Goal: Task Accomplishment & Management: Manage account settings

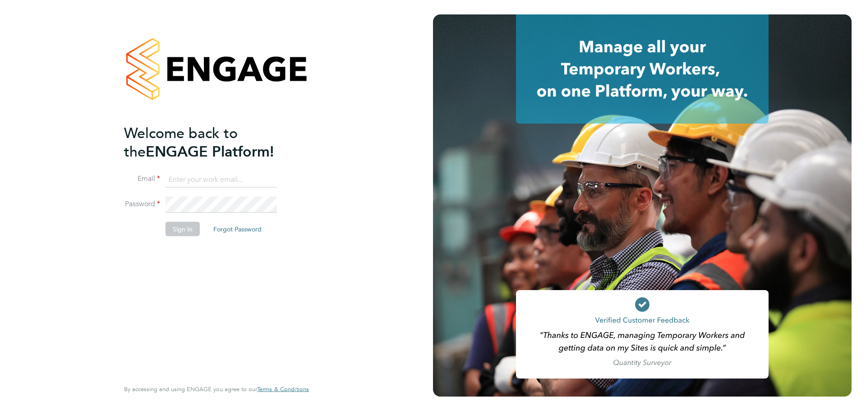
click at [239, 172] on input at bounding box center [221, 179] width 111 height 16
click at [237, 183] on input at bounding box center [221, 179] width 111 height 16
type input "grace.ley@vistry.co.uk"
drag, startPoint x: 189, startPoint y: 231, endPoint x: 189, endPoint y: 240, distance: 9.0
click at [189, 231] on button "Sign In" at bounding box center [183, 228] width 34 height 14
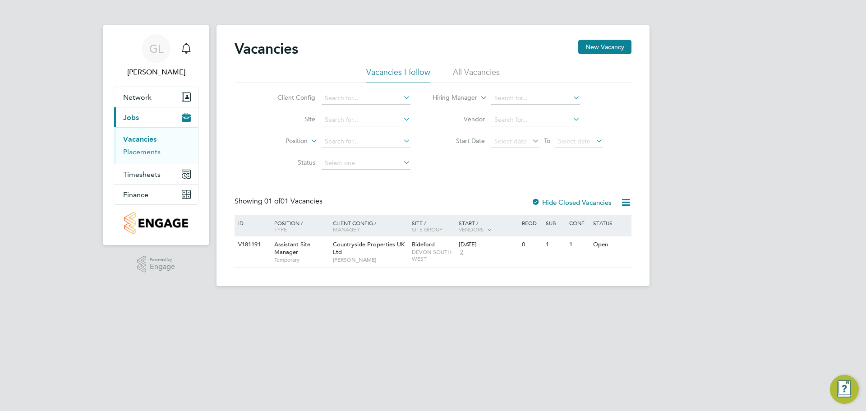
click at [140, 151] on link "Placements" at bounding box center [141, 152] width 37 height 9
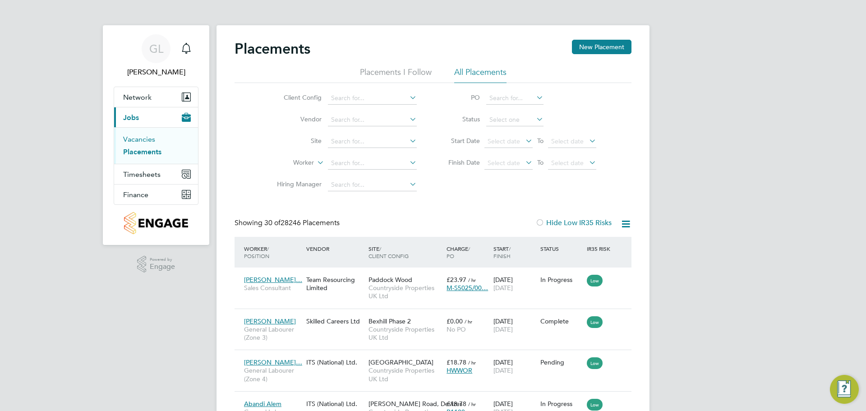
click at [132, 140] on link "Vacancies" at bounding box center [139, 139] width 32 height 9
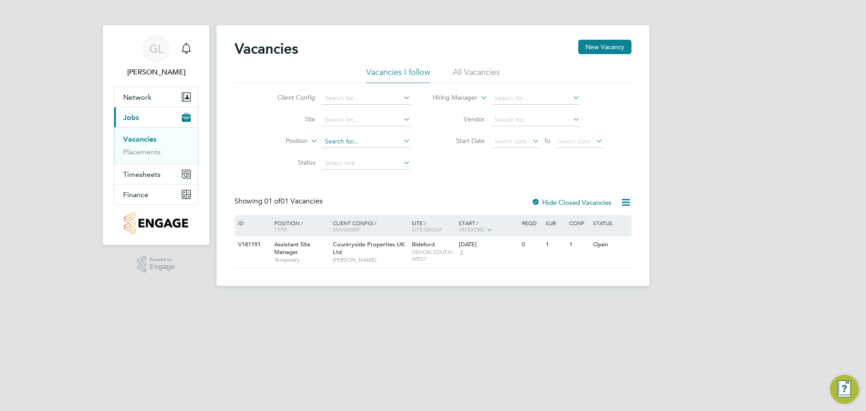
click at [328, 136] on input at bounding box center [366, 141] width 89 height 13
click at [352, 142] on input at bounding box center [366, 141] width 89 height 13
type input "i"
type input "r"
type input "richard"
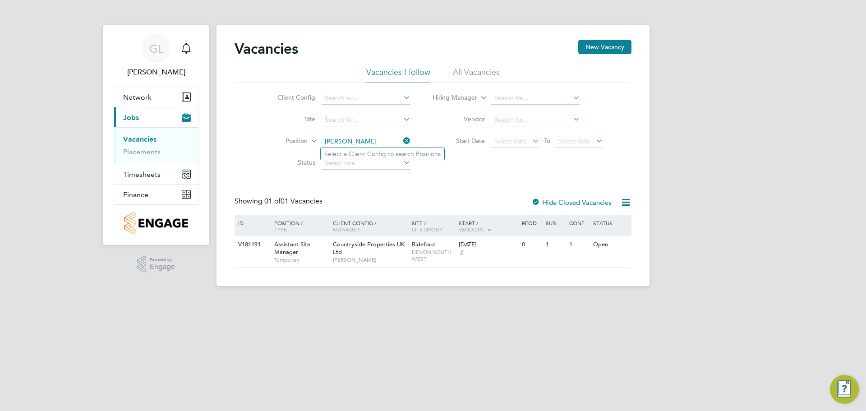
click at [354, 139] on input "richard" at bounding box center [366, 141] width 89 height 13
click at [268, 300] on html "GL Grace Ley Notifications Applications: Network Team Members Sites Workers Cur…" at bounding box center [433, 150] width 866 height 300
click at [147, 148] on link "Placements" at bounding box center [141, 152] width 37 height 9
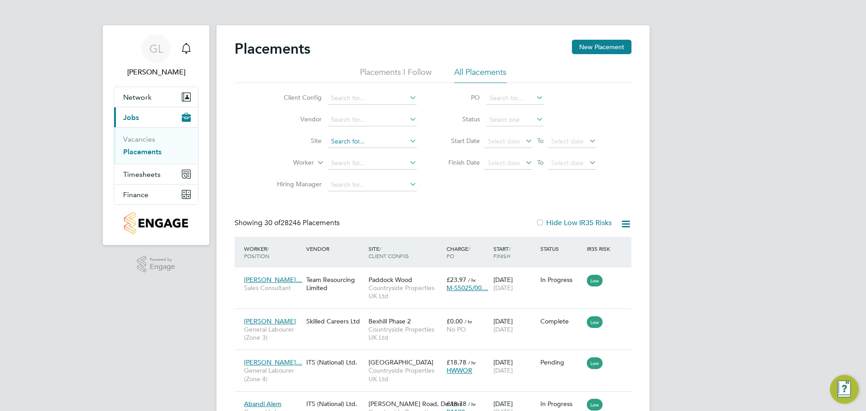
click at [343, 141] on input at bounding box center [372, 141] width 89 height 13
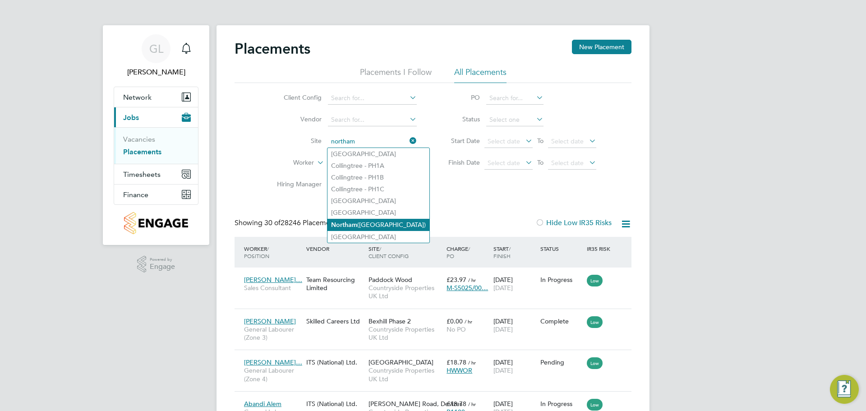
click at [394, 226] on li "Northam (Bay View Road)" at bounding box center [379, 225] width 102 height 12
type input "Northam (Bay View Road)"
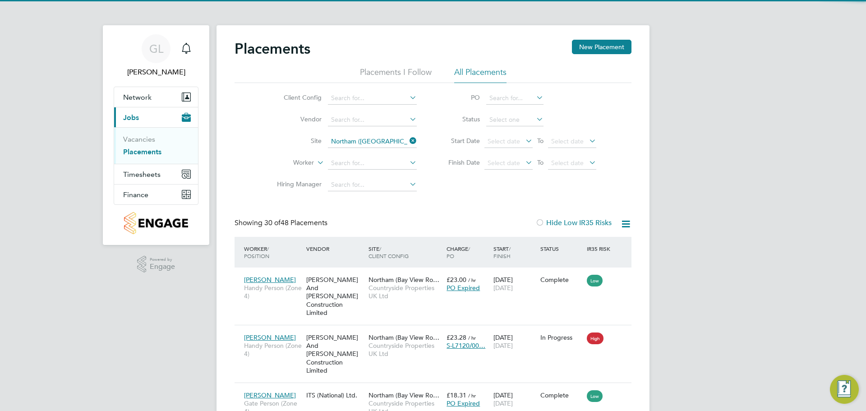
click at [408, 143] on icon at bounding box center [408, 140] width 0 height 13
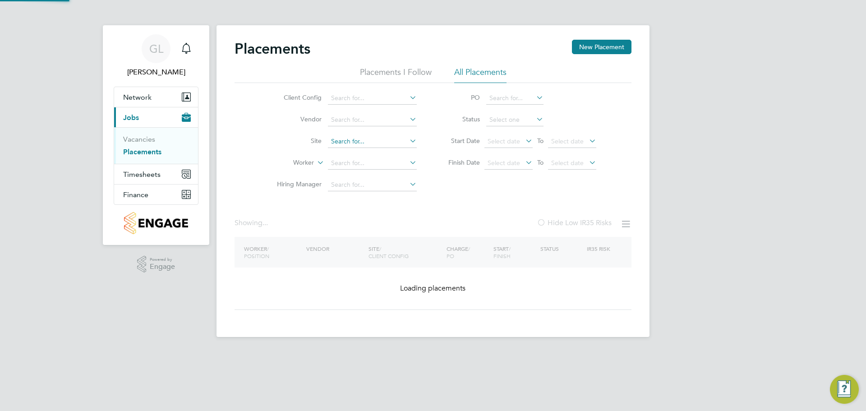
click at [374, 144] on input at bounding box center [372, 141] width 89 height 13
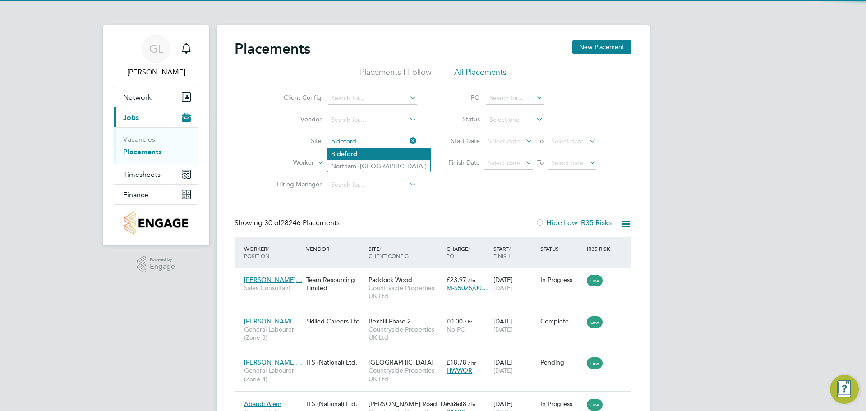
click at [357, 153] on li "Bideford" at bounding box center [379, 154] width 103 height 12
type input "Bideford"
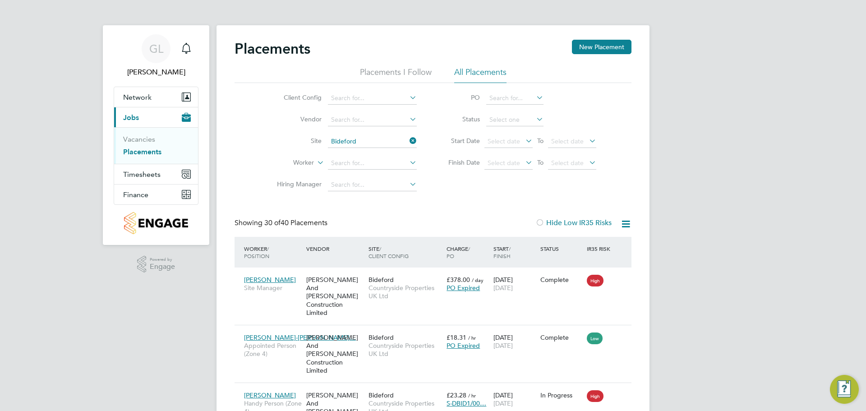
click at [351, 163] on input at bounding box center [372, 163] width 89 height 13
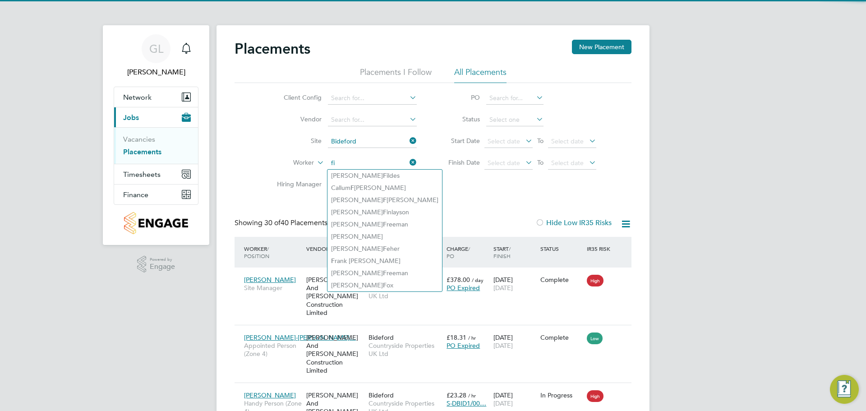
type input "f"
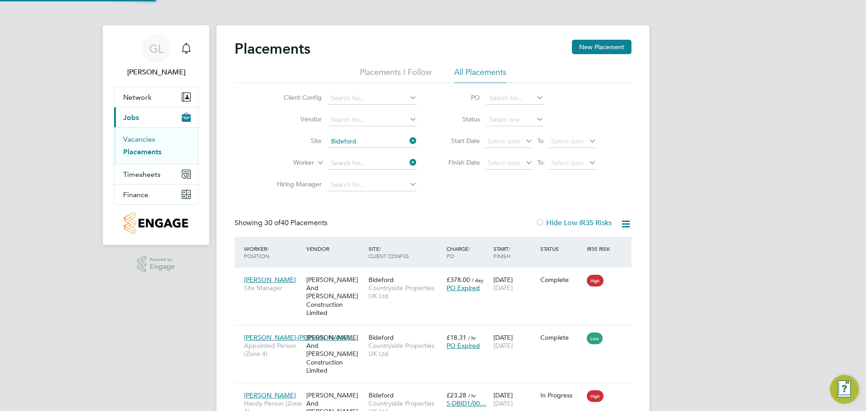
click at [142, 136] on link "Vacancies" at bounding box center [139, 139] width 32 height 9
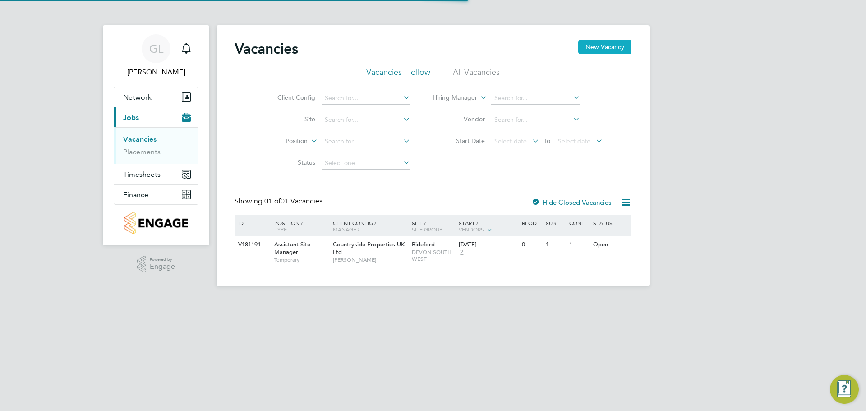
click at [592, 42] on button "New Vacancy" at bounding box center [604, 47] width 53 height 14
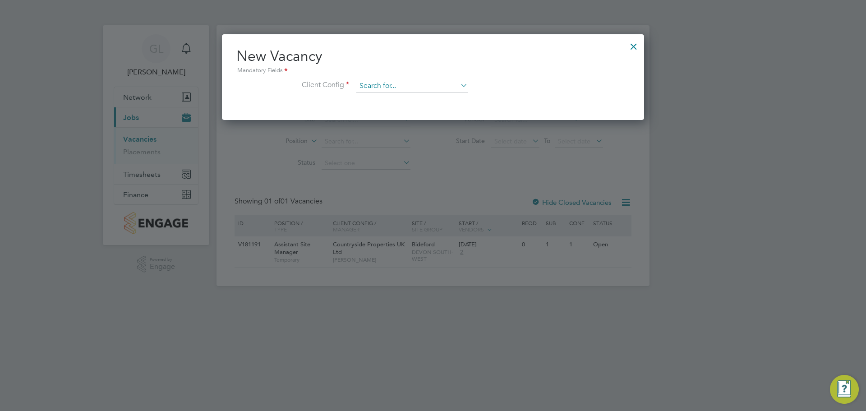
click at [392, 83] on input at bounding box center [411, 86] width 111 height 14
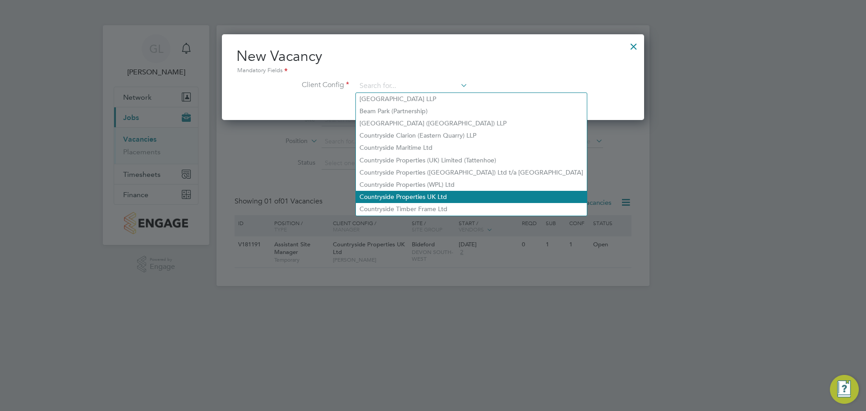
click at [410, 194] on li "Countryside Properties UK Ltd" at bounding box center [471, 197] width 231 height 12
type input "Countryside Properties UK Ltd"
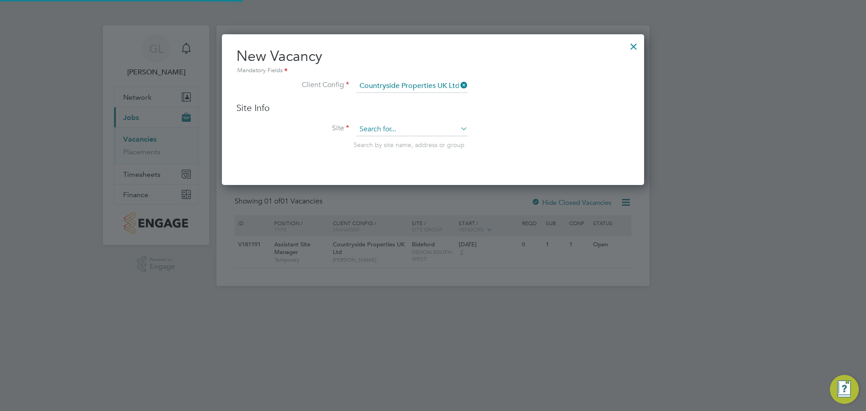
click at [379, 134] on input at bounding box center [411, 130] width 111 height 14
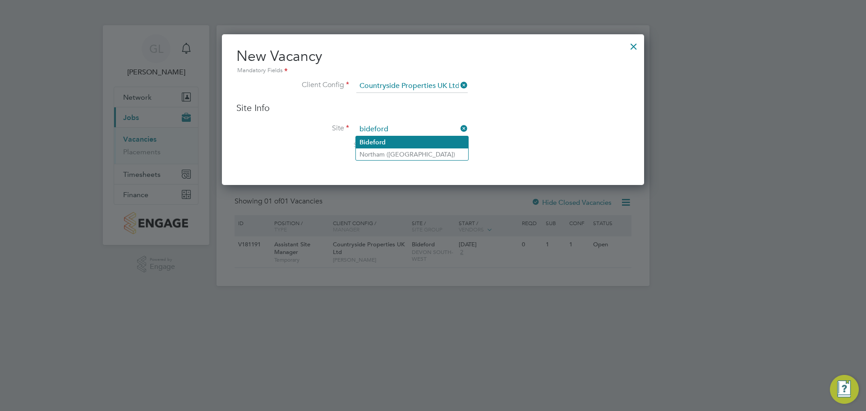
click at [378, 141] on b "Bideford" at bounding box center [373, 142] width 26 height 8
type input "Bideford"
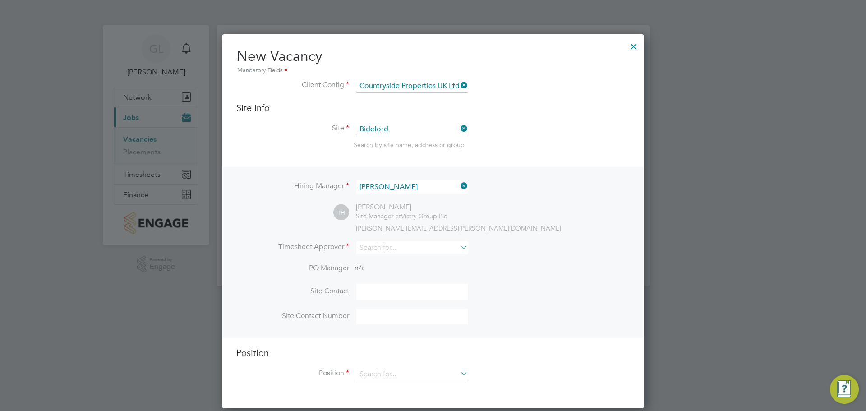
click at [405, 265] on li "PO Manager n/a" at bounding box center [432, 273] width 393 height 20
click at [405, 254] on input at bounding box center [411, 247] width 111 height 13
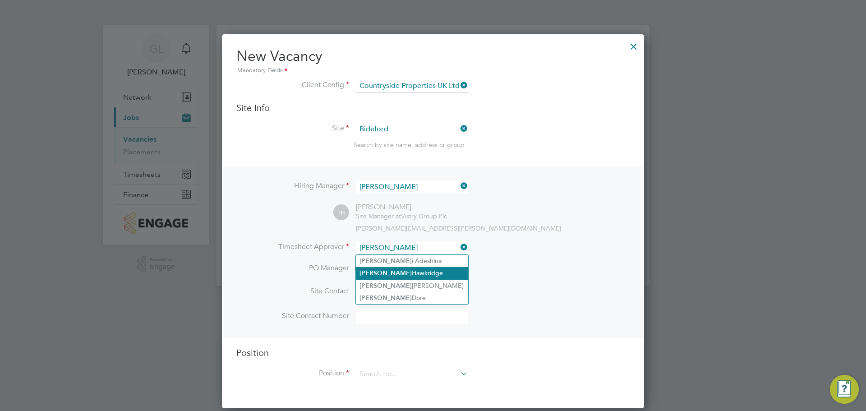
click at [376, 274] on li "Tim Hawkridge" at bounding box center [412, 273] width 112 height 12
type input "[PERSON_NAME]"
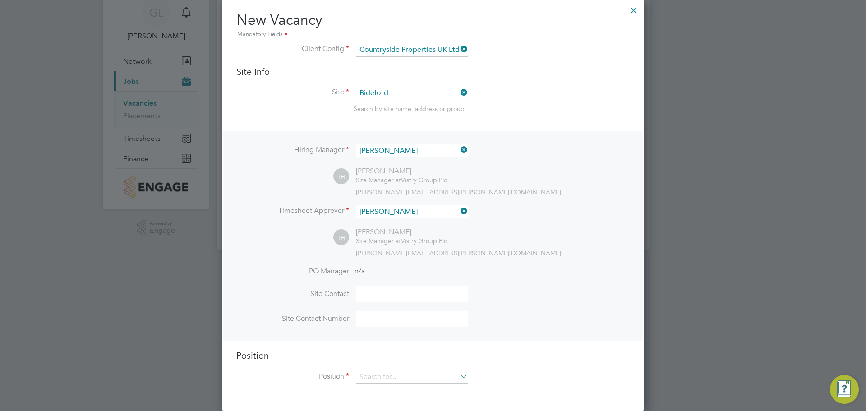
click at [412, 288] on input at bounding box center [411, 294] width 111 height 16
type input "[PERSON_NAME]"
click at [371, 318] on input at bounding box center [411, 319] width 111 height 16
type input "07935 502440"
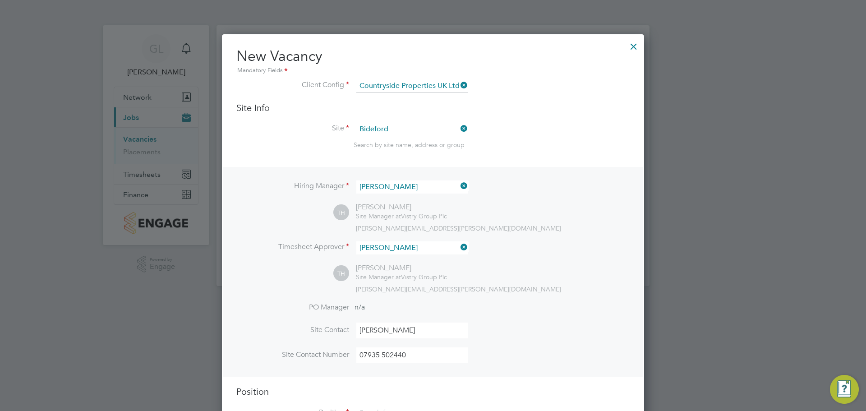
click at [536, 270] on div "TH Tim Hawkridge Site Manager at Vistry Group Plc tim.hawkridge@vistry.co.uk" at bounding box center [481, 278] width 296 height 30
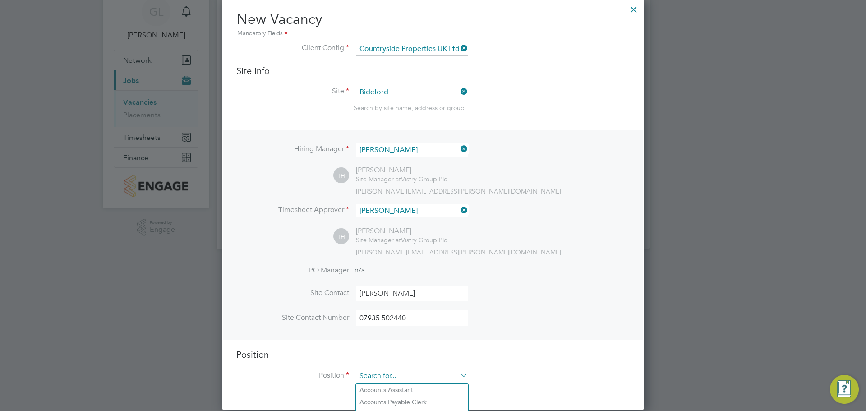
click at [393, 371] on input at bounding box center [411, 376] width 111 height 14
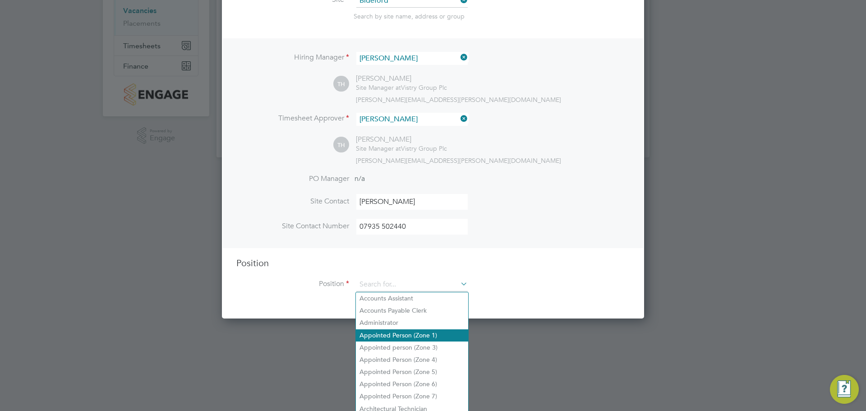
scroll to position [83, 0]
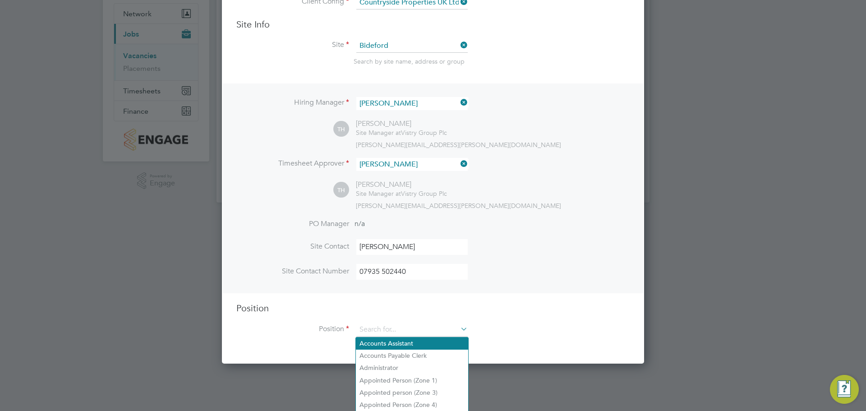
type input "h"
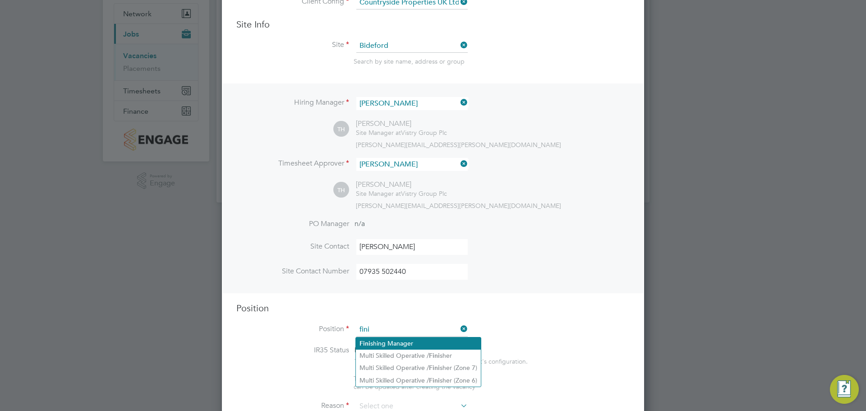
click at [409, 341] on li "Fini shing Manager" at bounding box center [418, 343] width 125 height 12
type input "Finishing Manager"
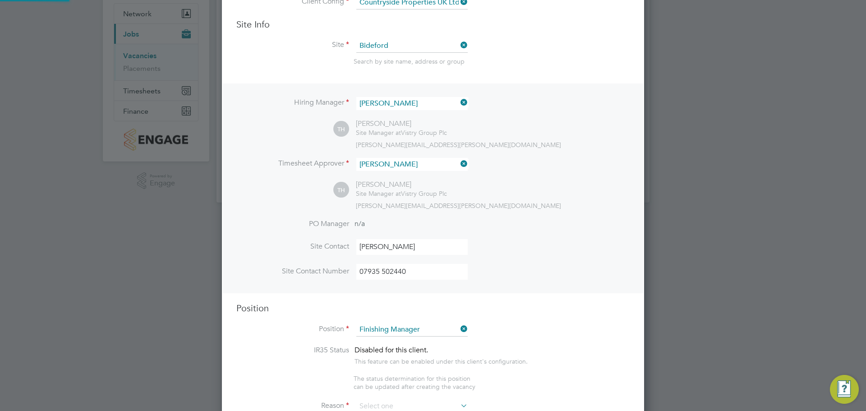
type textarea "• Ensures effective control of subcontractors in maintaining all necessary qual…"
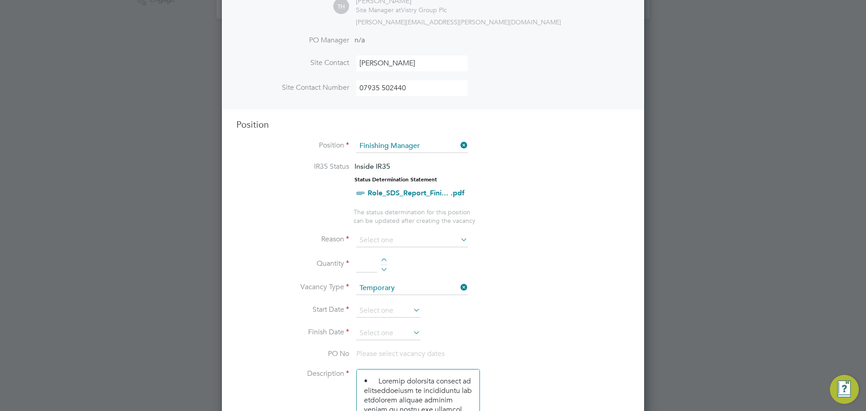
scroll to position [264, 0]
click at [371, 244] on input at bounding box center [411, 244] width 111 height 14
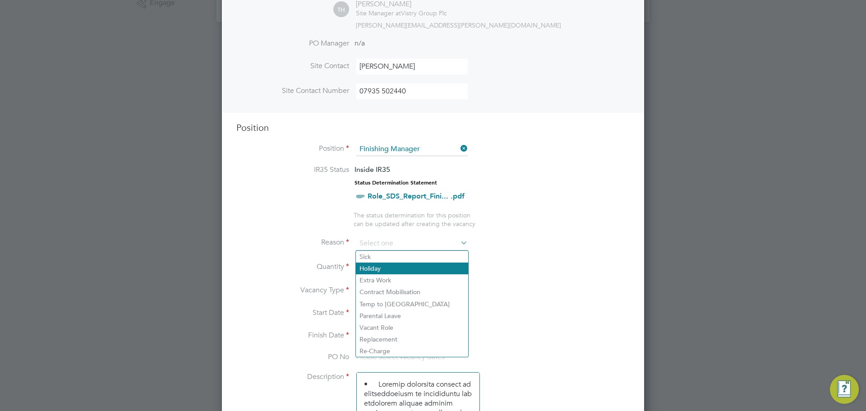
click at [367, 264] on li "Holiday" at bounding box center [412, 269] width 112 height 12
type input "Holiday"
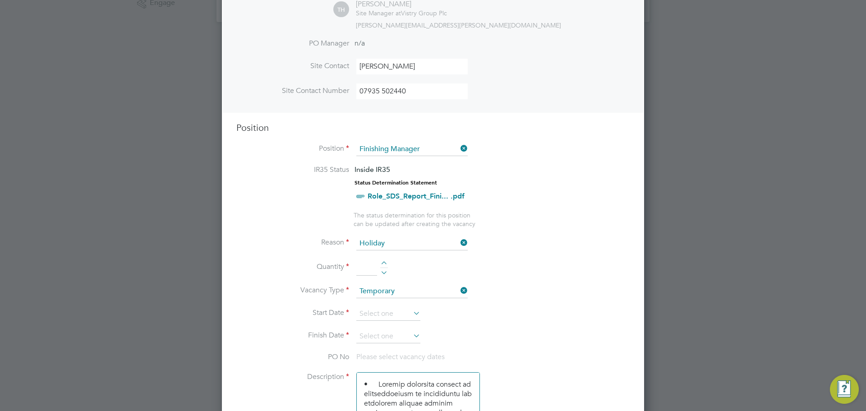
click at [380, 263] on li "Quantity" at bounding box center [432, 271] width 393 height 25
click at [383, 263] on div at bounding box center [384, 264] width 8 height 6
type input "1"
click at [383, 318] on input at bounding box center [388, 314] width 64 height 14
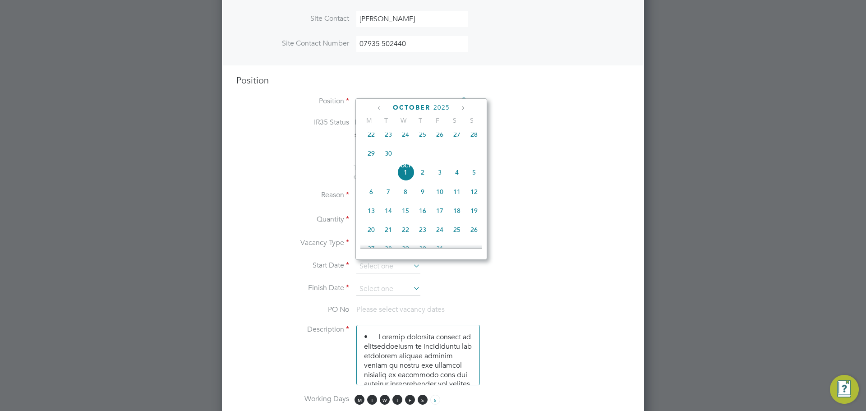
scroll to position [354, 0]
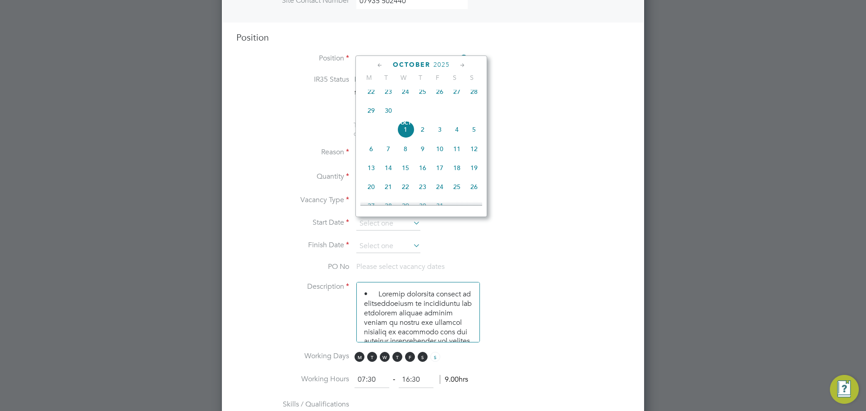
click at [425, 135] on span "2" at bounding box center [422, 129] width 17 height 17
type input "02 Oct 2025"
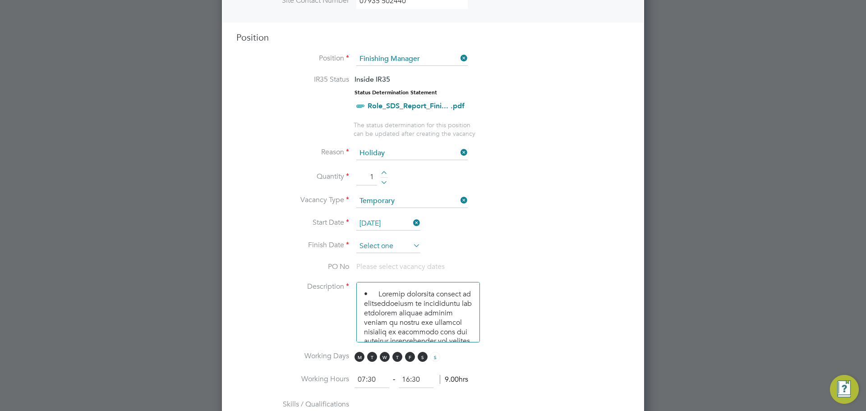
click at [400, 244] on input at bounding box center [388, 247] width 64 height 14
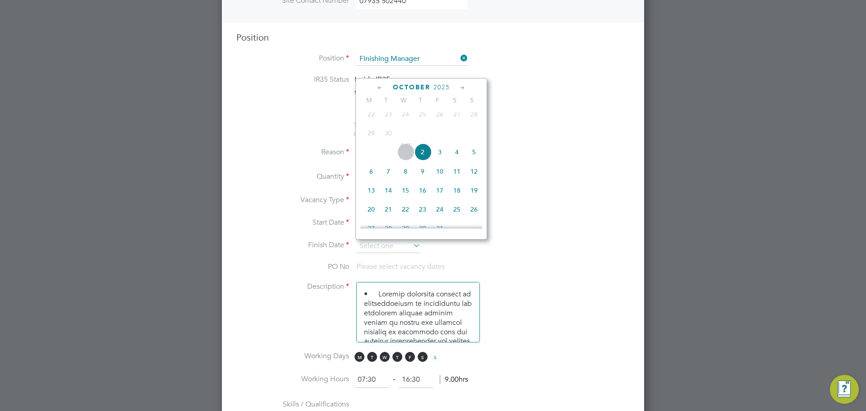
click at [442, 178] on span "10" at bounding box center [439, 171] width 17 height 17
type input "10 Oct 2025"
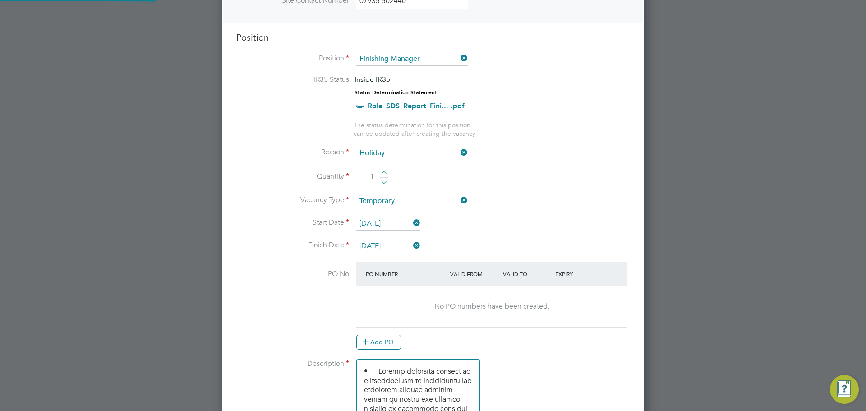
scroll to position [5, 5]
click at [558, 343] on div "Add PO" at bounding box center [491, 342] width 271 height 14
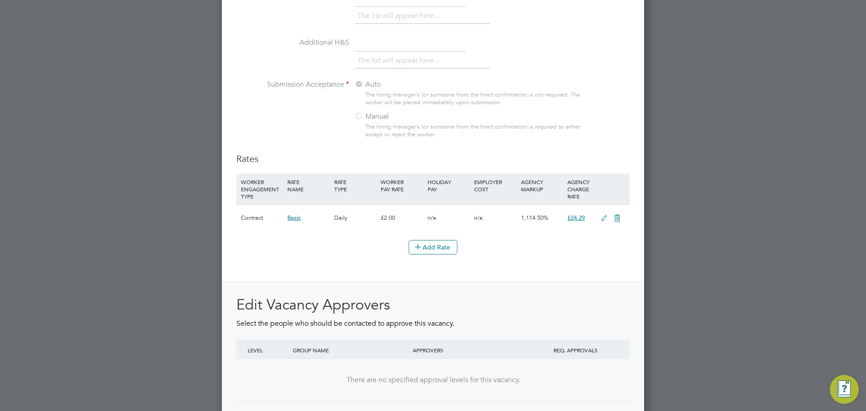
click at [603, 219] on icon at bounding box center [604, 218] width 11 height 7
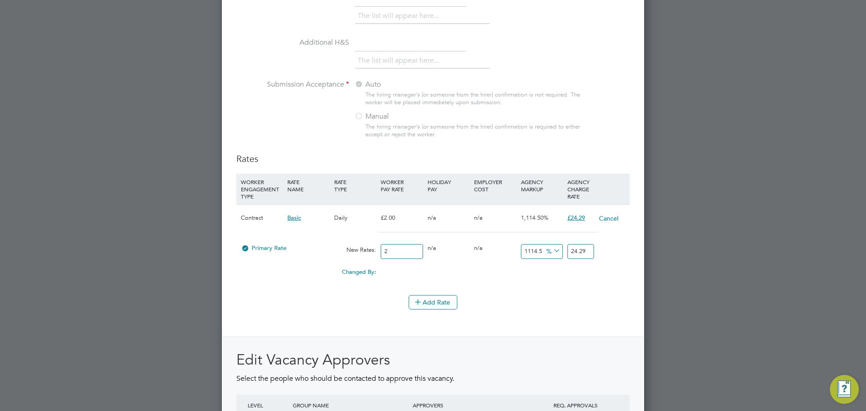
click at [586, 253] on input "24.29" at bounding box center [580, 251] width 27 height 15
type input "0"
type input "2"
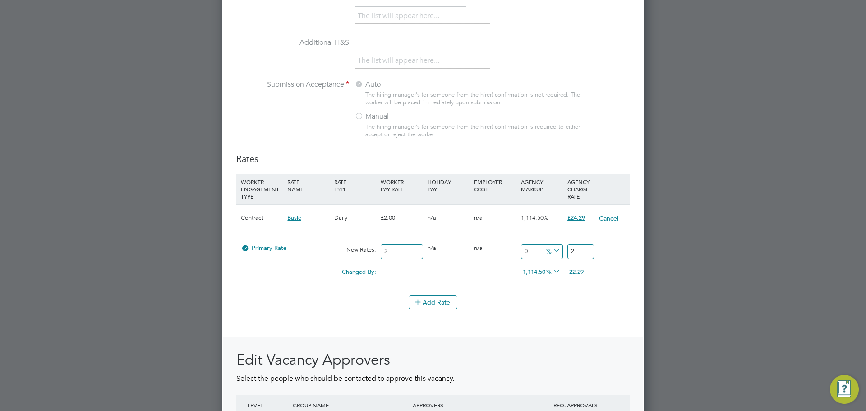
type input "1050"
type input "23"
type input "1060"
type input "23.2"
type input "1064"
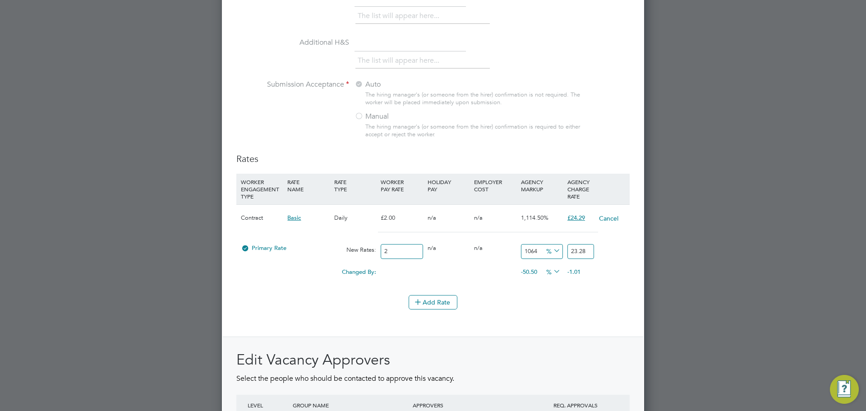
type input "23.28"
click at [659, 215] on div at bounding box center [433, 205] width 866 height 411
click at [443, 301] on button "Add Rate" at bounding box center [433, 302] width 49 height 14
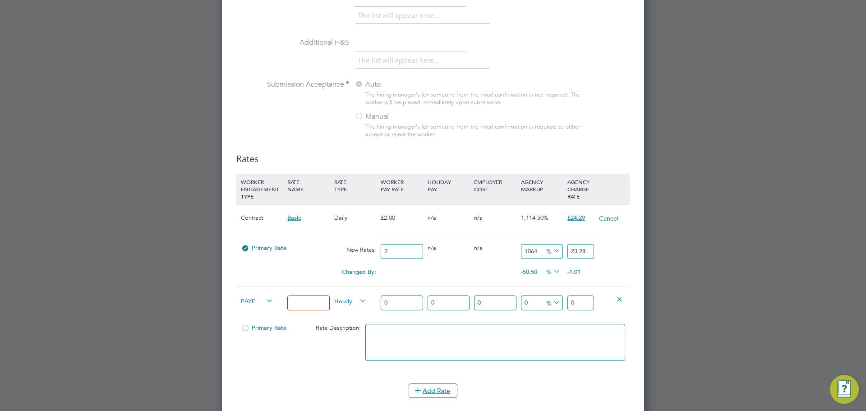
scroll to position [1076, 0]
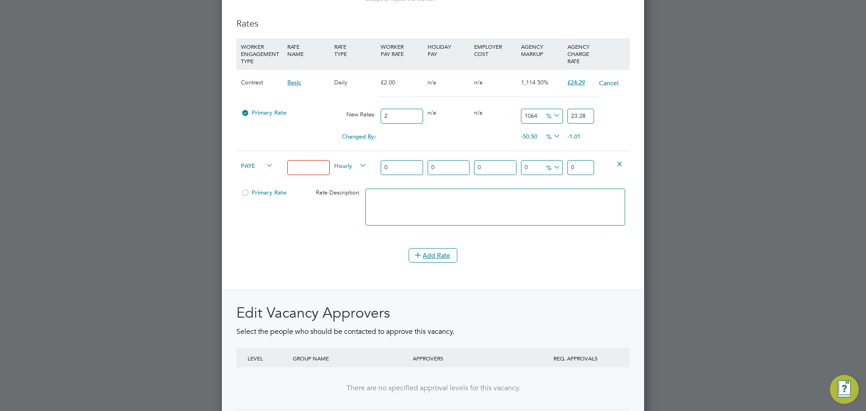
click at [617, 166] on icon at bounding box center [619, 163] width 7 height 7
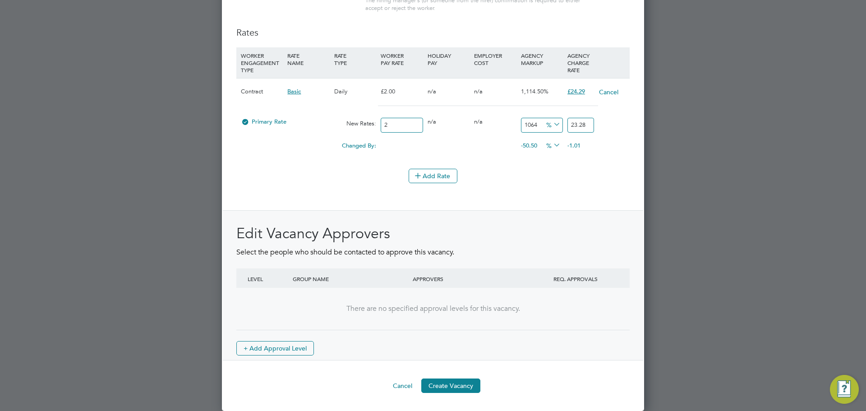
scroll to position [1444, 423]
click at [317, 171] on div "Add Rate" at bounding box center [432, 176] width 393 height 14
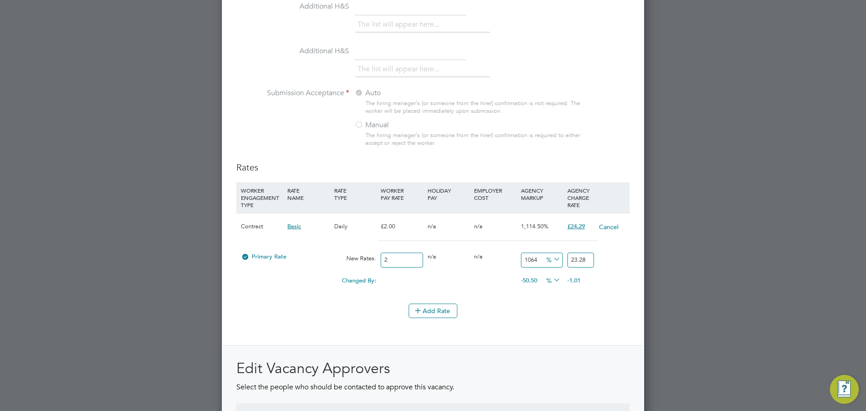
scroll to position [932, 0]
click at [303, 286] on div "Changed By:" at bounding box center [309, 280] width 140 height 17
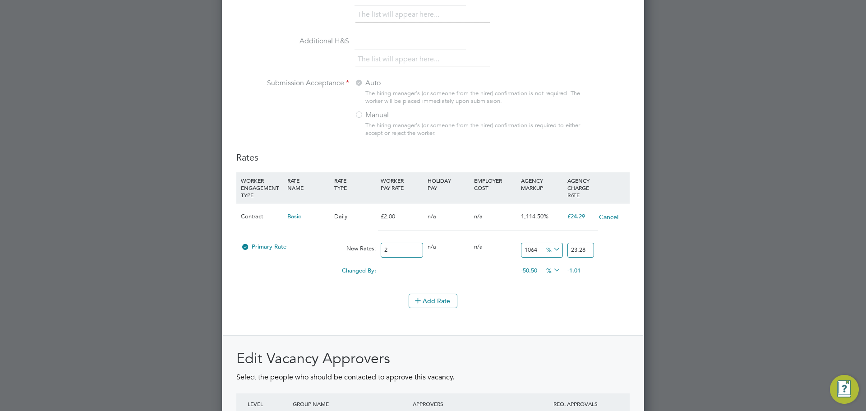
scroll to position [977, 0]
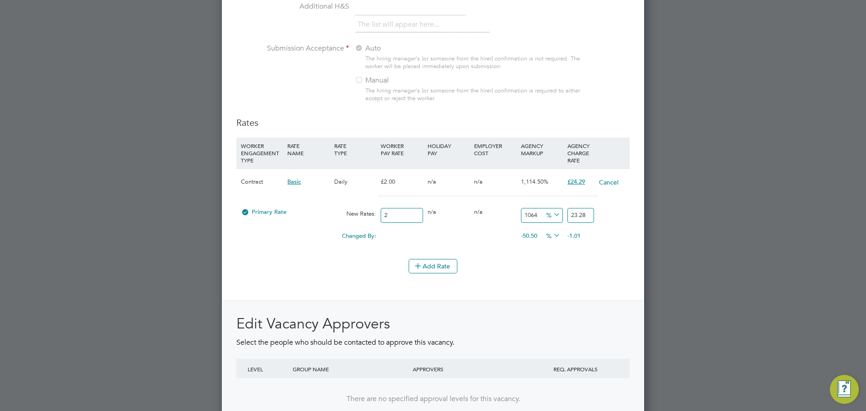
click at [654, 267] on div at bounding box center [433, 205] width 866 height 411
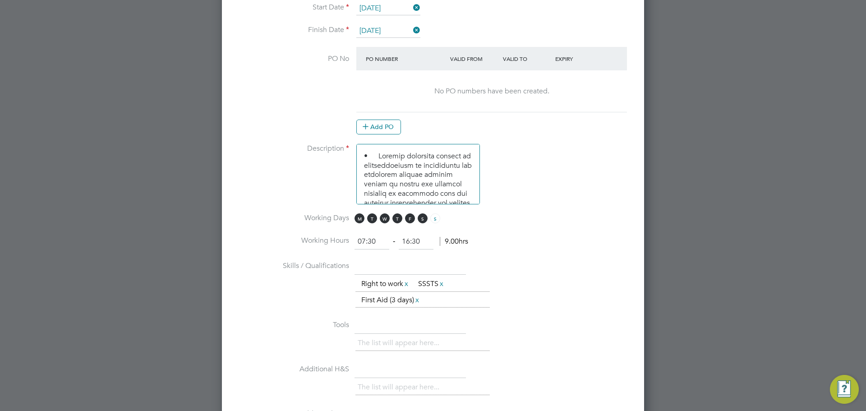
scroll to position [571, 0]
click at [375, 122] on button "Add PO" at bounding box center [378, 125] width 45 height 14
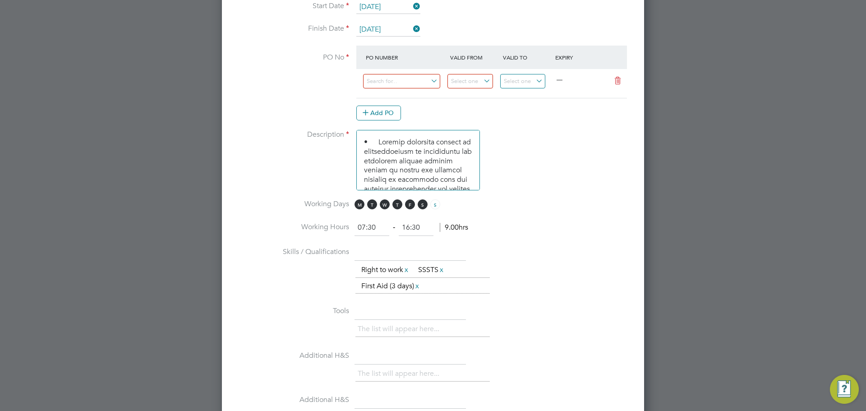
scroll to position [1432, 423]
click at [395, 89] on div at bounding box center [406, 84] width 84 height 22
click at [395, 84] on input at bounding box center [401, 81] width 77 height 15
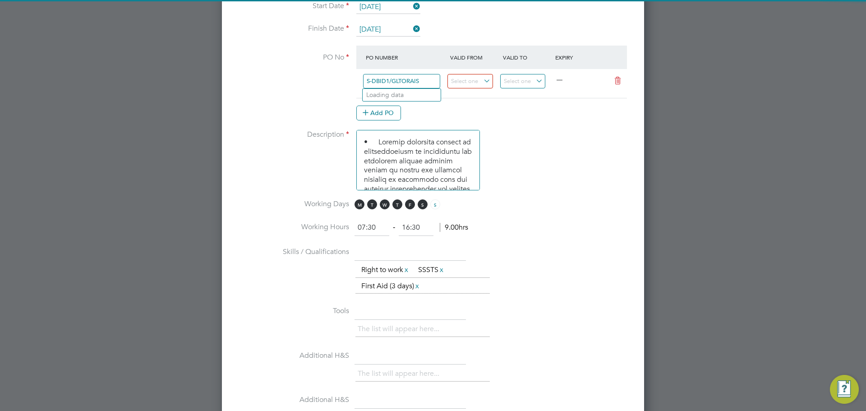
type input "S-DBID1/GLTORAISE"
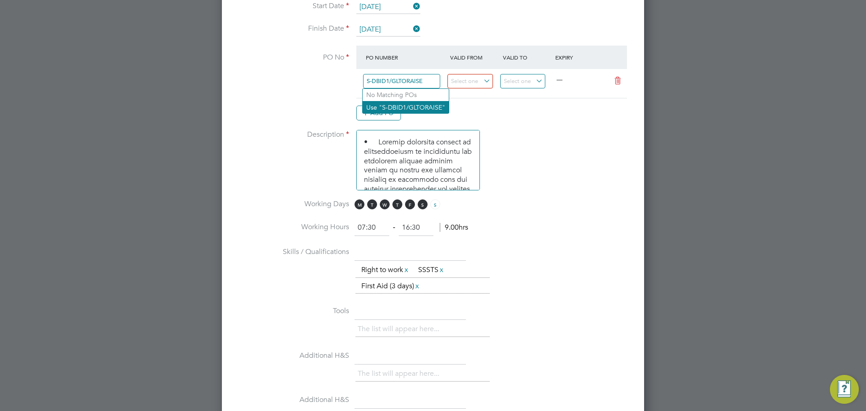
click at [411, 111] on li "Use "S-DBID1/GLTORAISE"" at bounding box center [406, 107] width 86 height 12
click at [464, 85] on input at bounding box center [470, 81] width 46 height 15
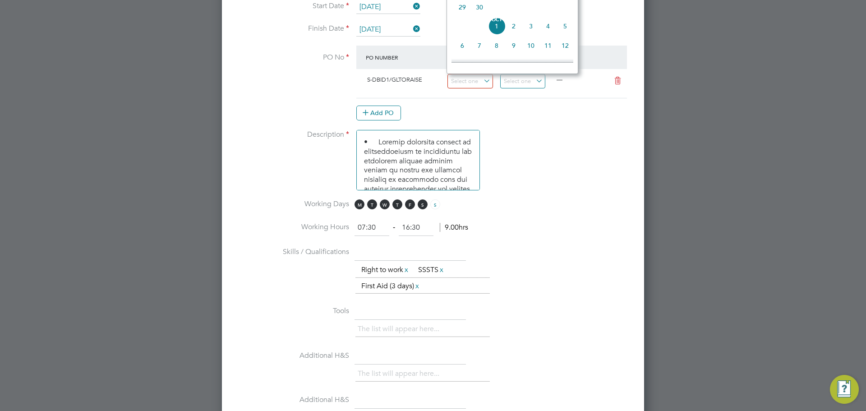
scroll to position [164, 0]
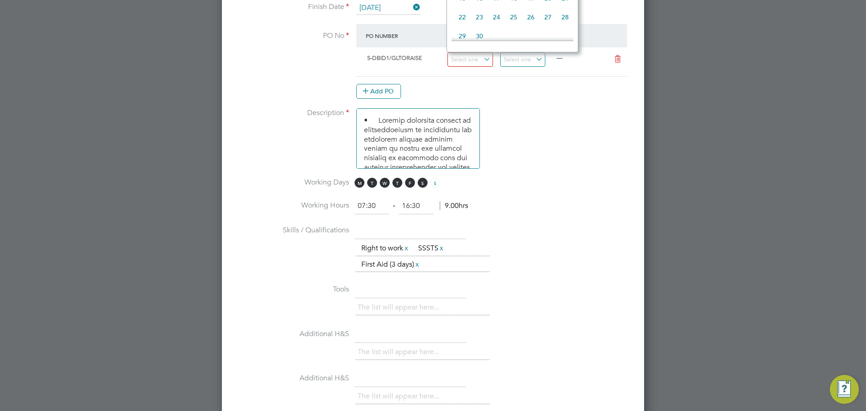
click at [760, 101] on div at bounding box center [433, 205] width 866 height 411
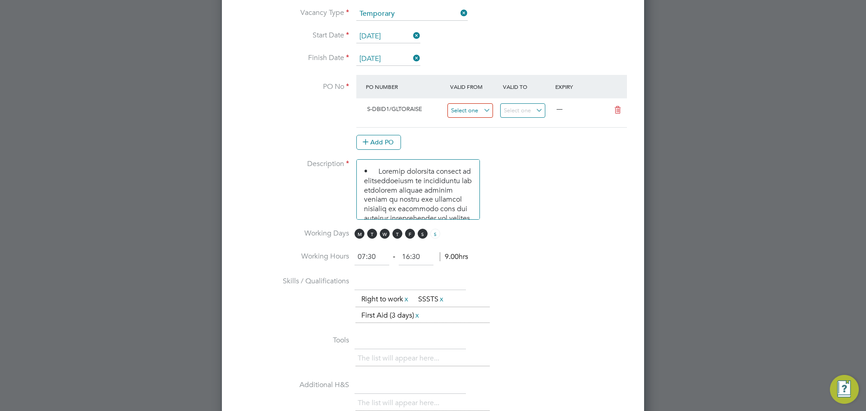
scroll to position [526, 0]
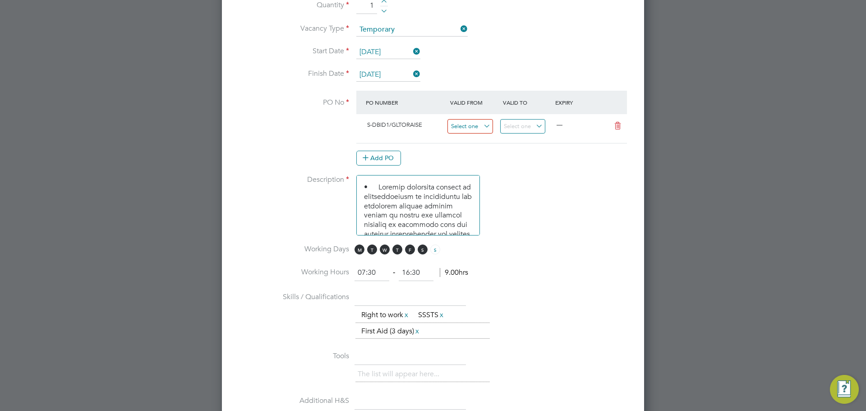
click at [478, 126] on input at bounding box center [470, 126] width 46 height 15
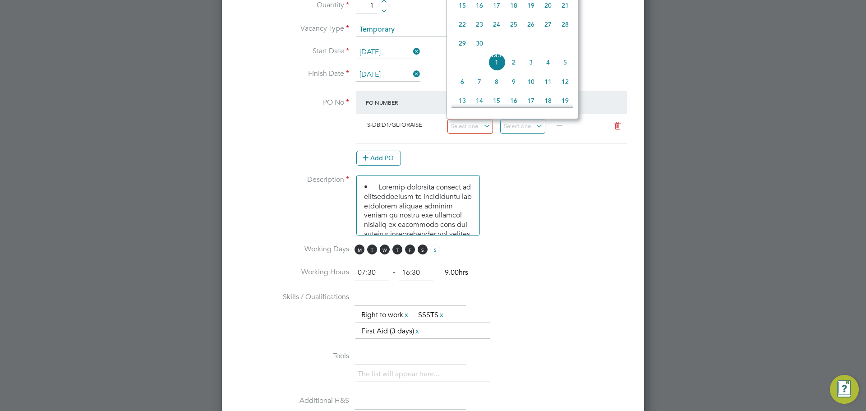
scroll to position [209, 0]
click at [514, 85] on span "2" at bounding box center [513, 76] width 17 height 17
type input "02 Oct 2025"
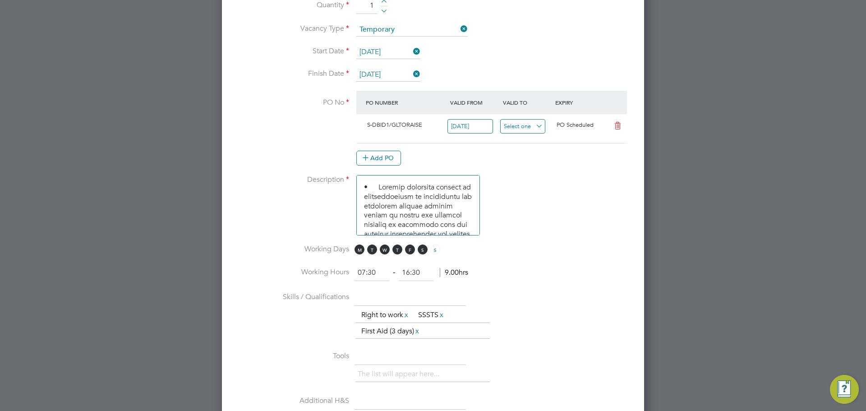
click at [519, 126] on input at bounding box center [523, 126] width 46 height 15
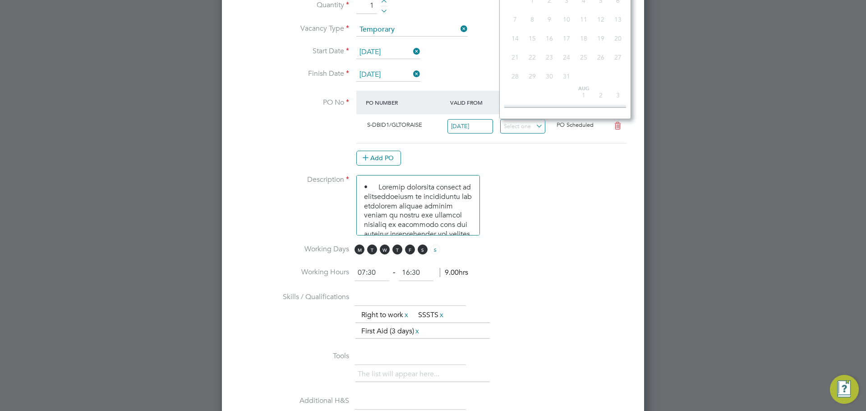
scroll to position [254, 0]
click at [583, 60] on span "10" at bounding box center [583, 50] width 17 height 17
type input "10 Oct 2025"
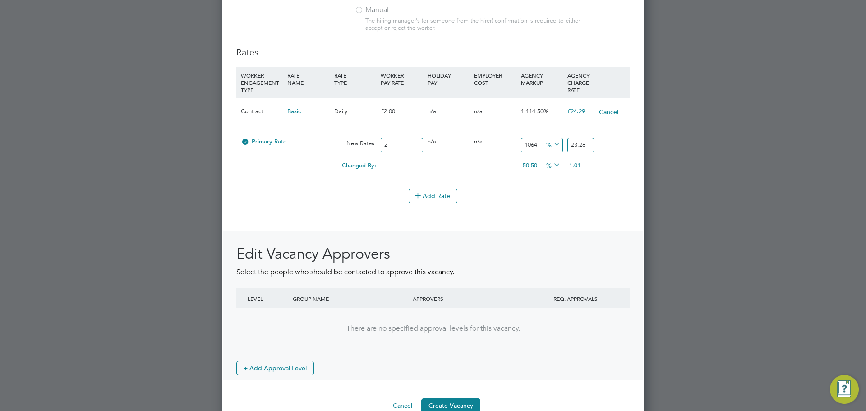
scroll to position [1054, 0]
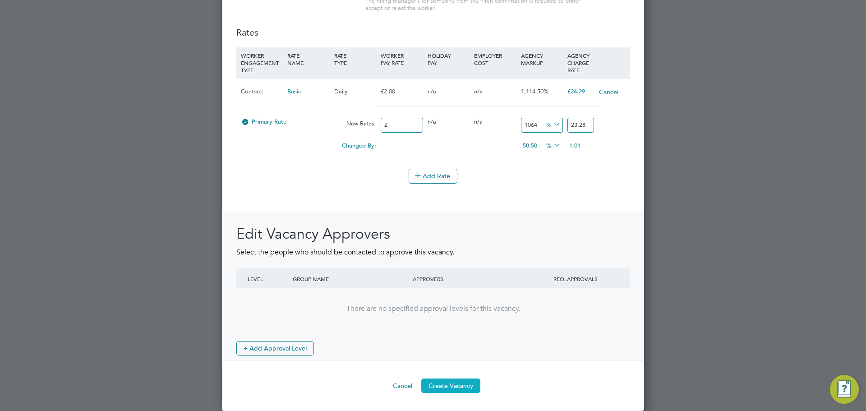
click at [455, 384] on button "Create Vacancy" at bounding box center [450, 385] width 59 height 14
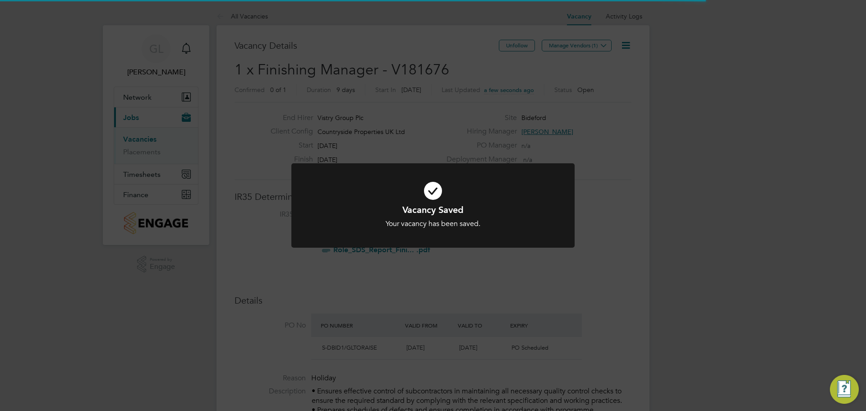
scroll to position [5, 5]
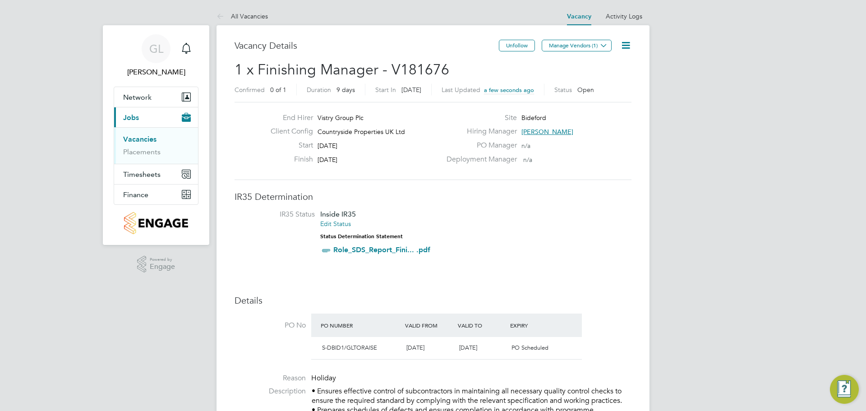
click at [629, 44] on icon at bounding box center [625, 45] width 11 height 11
click at [587, 51] on span "Manage Vendors (1)" at bounding box center [578, 49] width 72 height 9
click at [585, 40] on button "Manage Vendors (1)" at bounding box center [577, 46] width 70 height 12
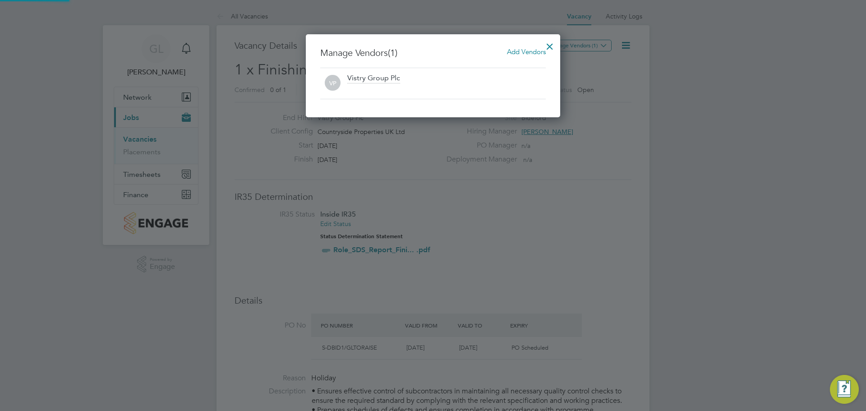
scroll to position [83, 255]
click at [546, 48] on div at bounding box center [550, 44] width 16 height 16
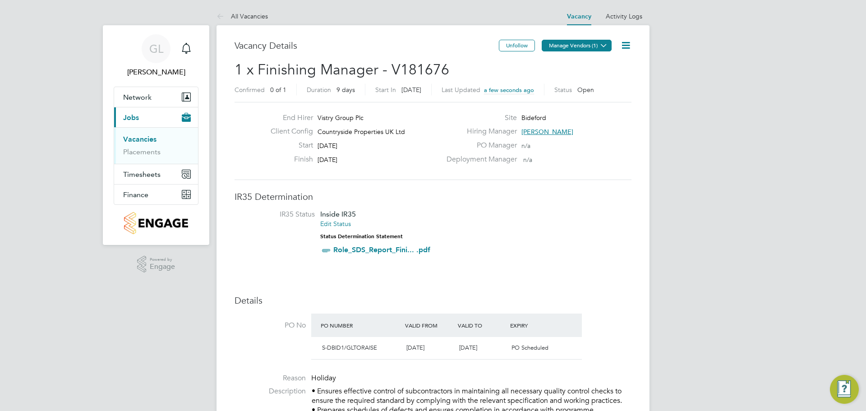
click at [581, 42] on button "Manage Vendors (1)" at bounding box center [577, 46] width 70 height 12
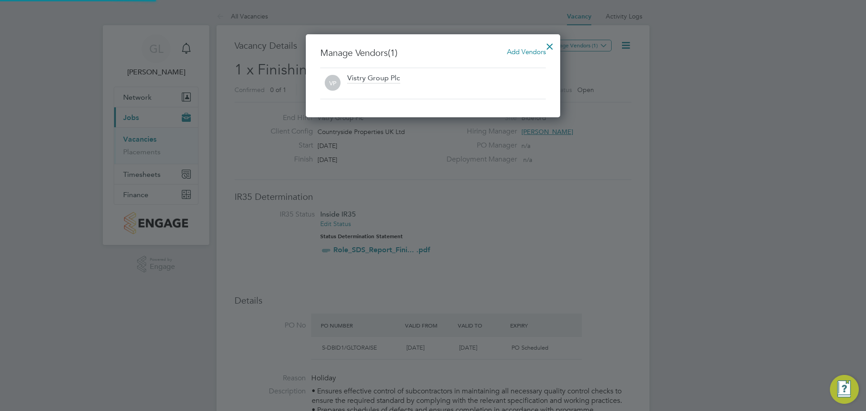
click at [512, 54] on span "Add Vendors" at bounding box center [526, 51] width 39 height 9
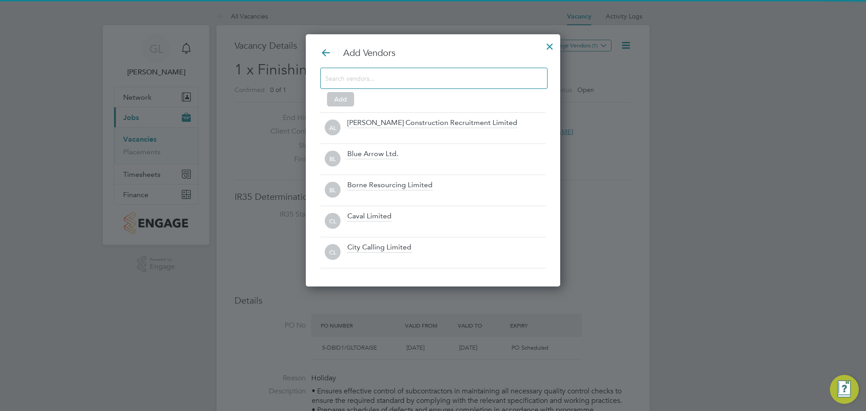
scroll to position [253, 255]
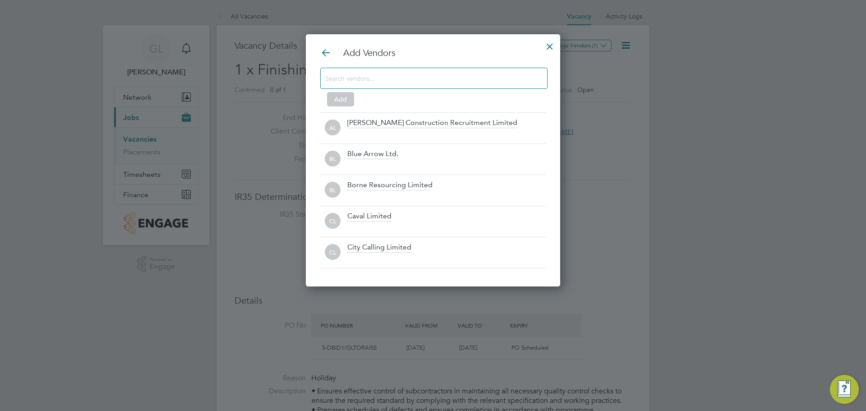
click at [328, 79] on input at bounding box center [426, 78] width 203 height 12
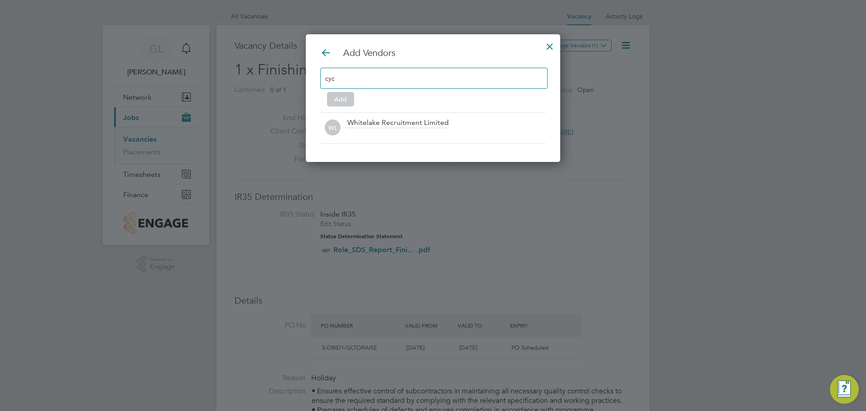
scroll to position [97, 255]
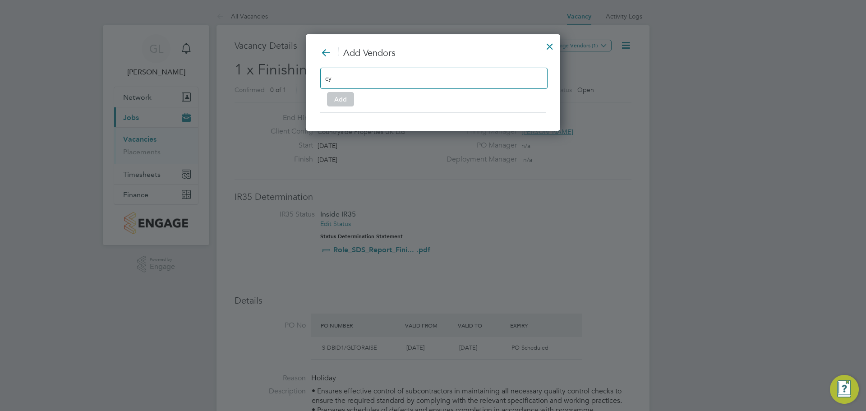
type input "c"
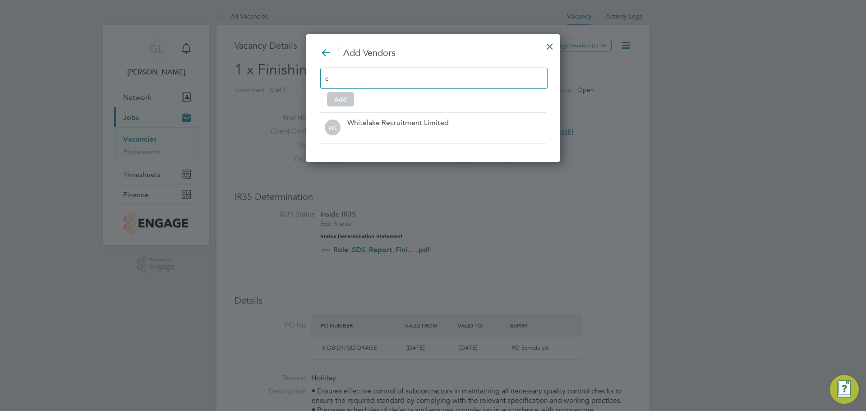
scroll to position [253, 255]
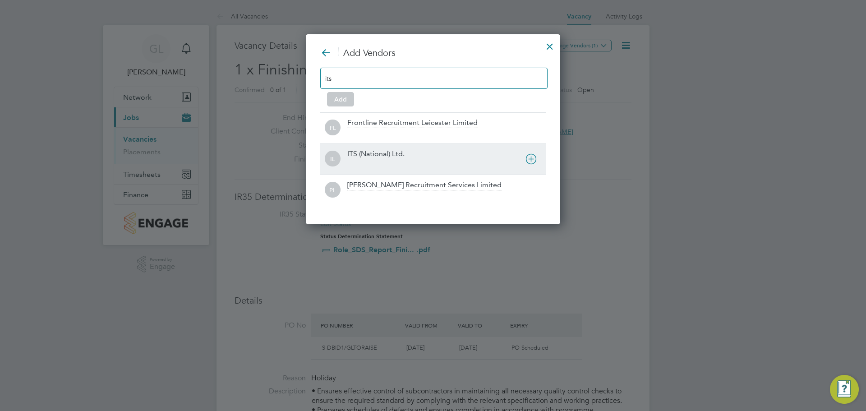
type input "its"
click at [530, 157] on icon at bounding box center [531, 158] width 11 height 11
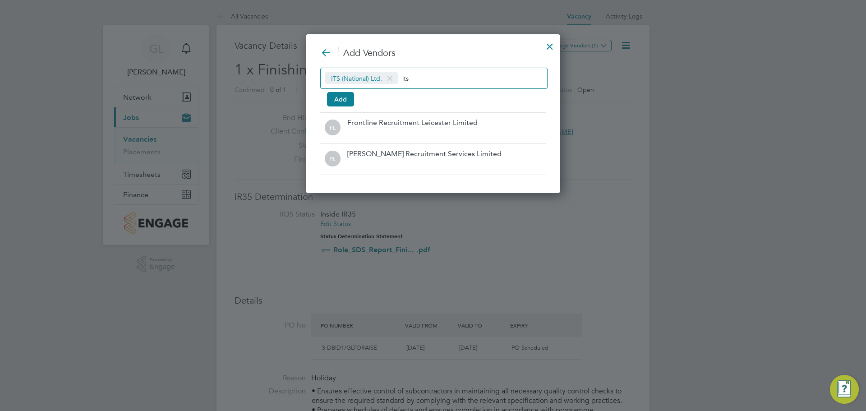
click at [431, 82] on input "its" at bounding box center [430, 78] width 56 height 12
type input "i"
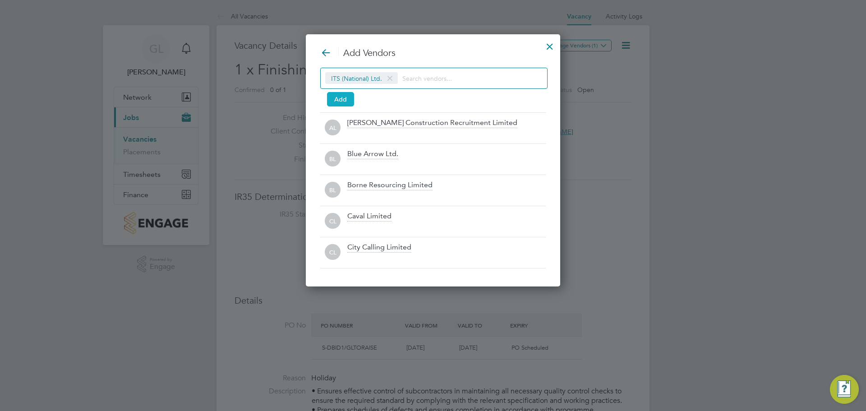
click at [334, 104] on button "Add" at bounding box center [340, 99] width 27 height 14
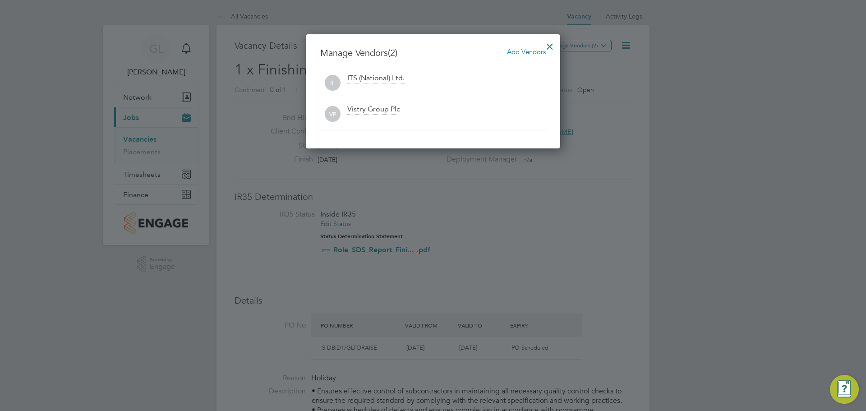
click at [549, 46] on div at bounding box center [550, 44] width 16 height 16
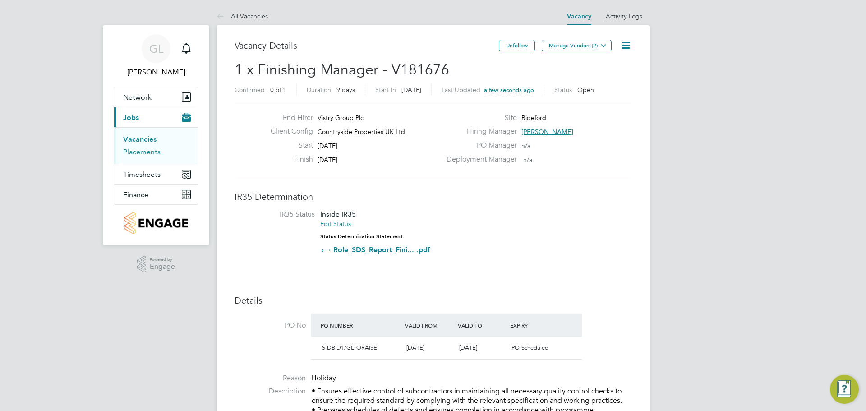
click at [143, 149] on link "Placements" at bounding box center [141, 152] width 37 height 9
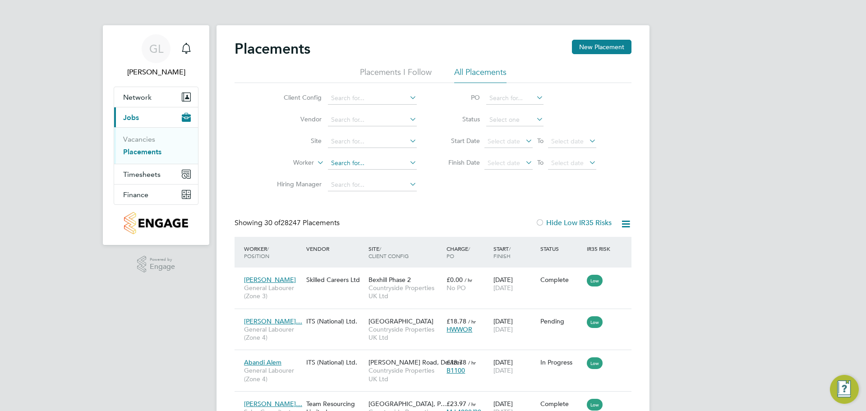
click at [346, 158] on input at bounding box center [372, 163] width 89 height 13
click at [385, 172] on b "Lang" at bounding box center [392, 176] width 14 height 8
type input "Paul Langford"
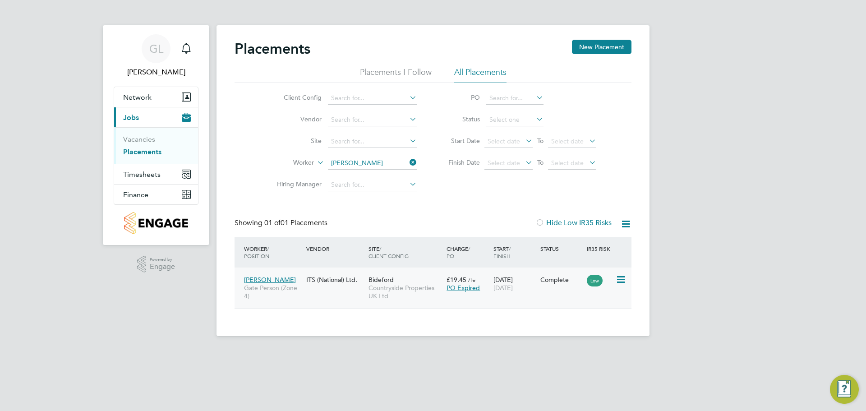
click at [617, 279] on icon at bounding box center [620, 279] width 9 height 11
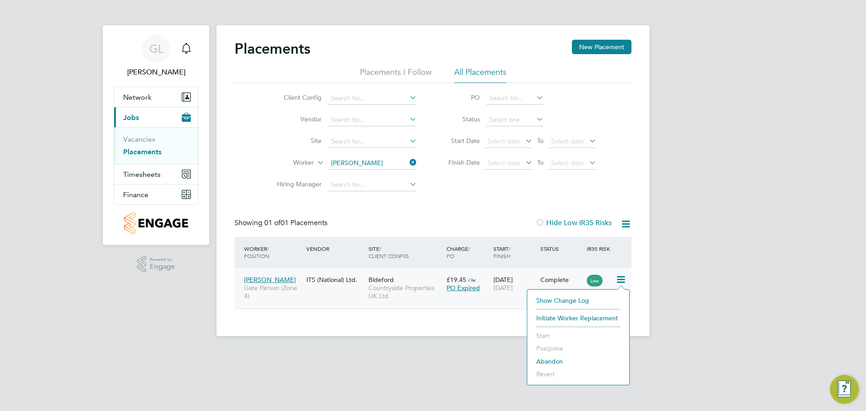
click at [710, 272] on div "GL Grace Ley Notifications Applications: Network Team Members Sites Workers Cur…" at bounding box center [433, 175] width 866 height 351
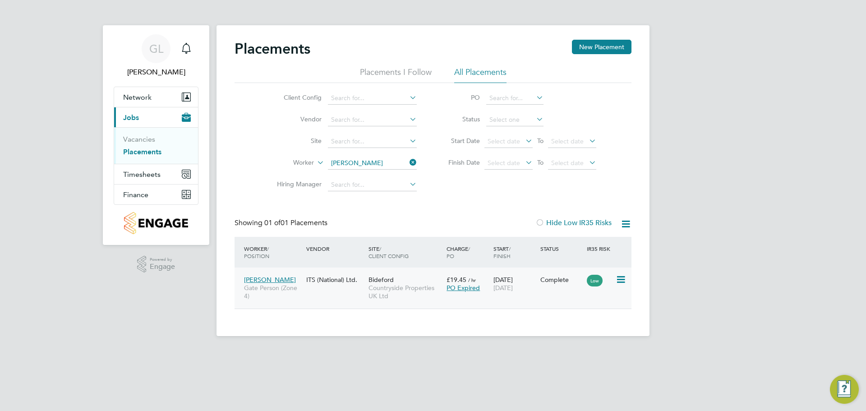
click at [623, 278] on icon at bounding box center [620, 279] width 9 height 11
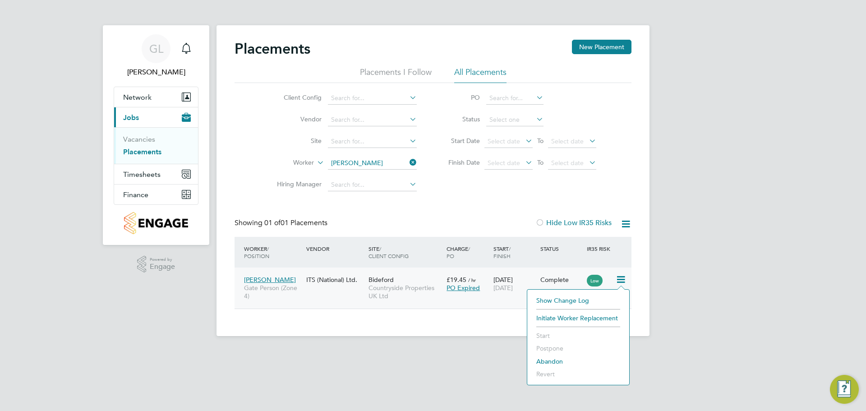
click at [660, 263] on div "GL Grace Ley Notifications Applications: Network Team Members Sites Workers Cur…" at bounding box center [433, 175] width 866 height 351
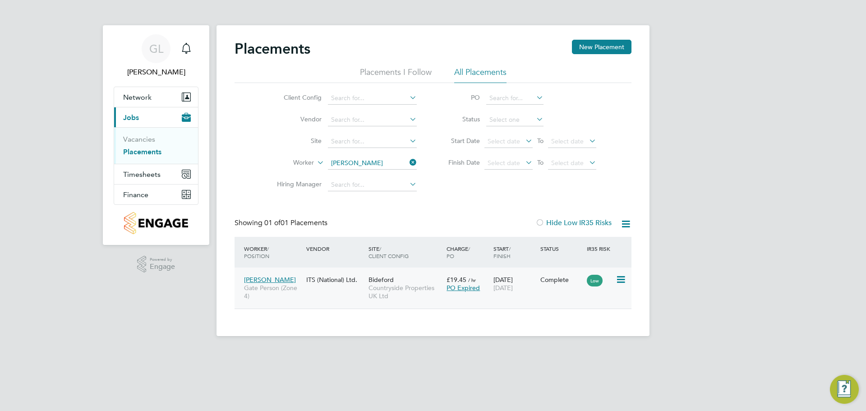
click at [631, 279] on div at bounding box center [624, 279] width 16 height 16
click at [265, 295] on span "Gate Person (Zone 4)" at bounding box center [273, 292] width 58 height 16
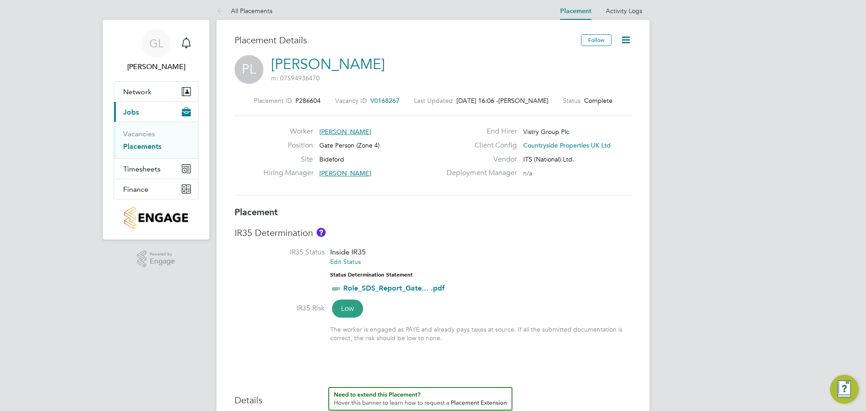
click at [632, 38] on icon at bounding box center [625, 39] width 11 height 11
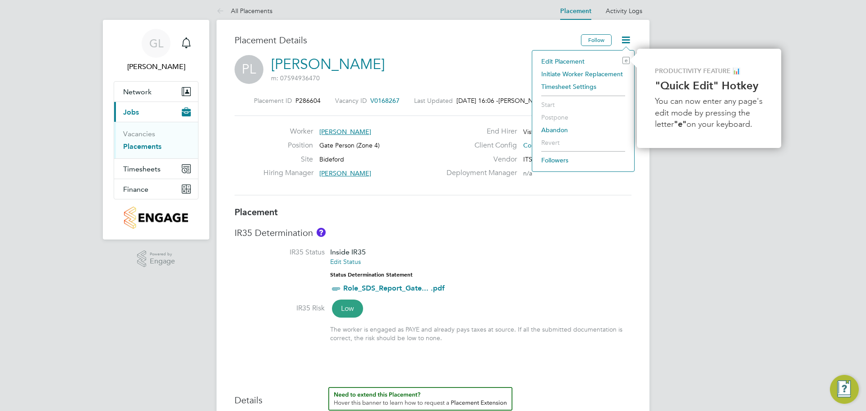
click at [554, 60] on li "Edit Placement e" at bounding box center [583, 61] width 93 height 13
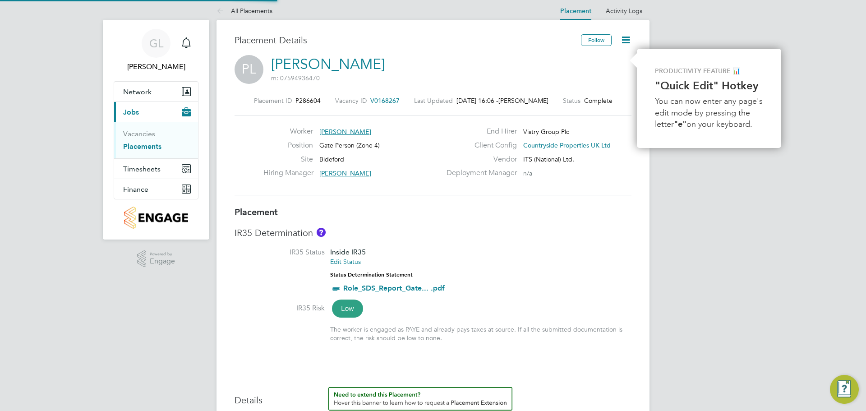
type input "[PERSON_NAME]"
type input "[DATE]"
type input "07:30"
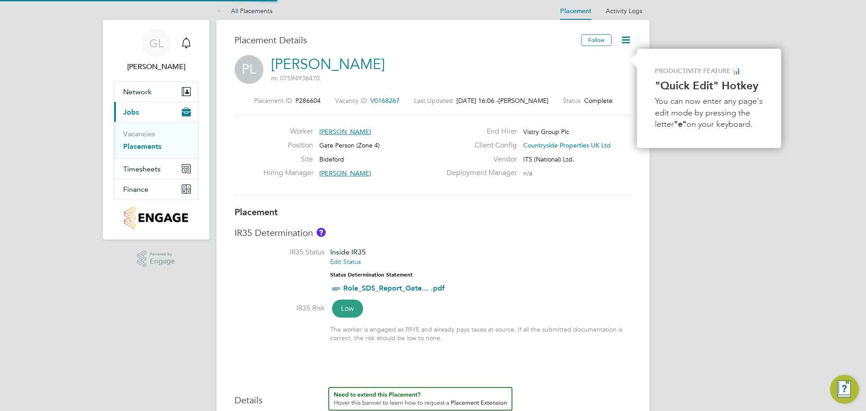
type input "16:30"
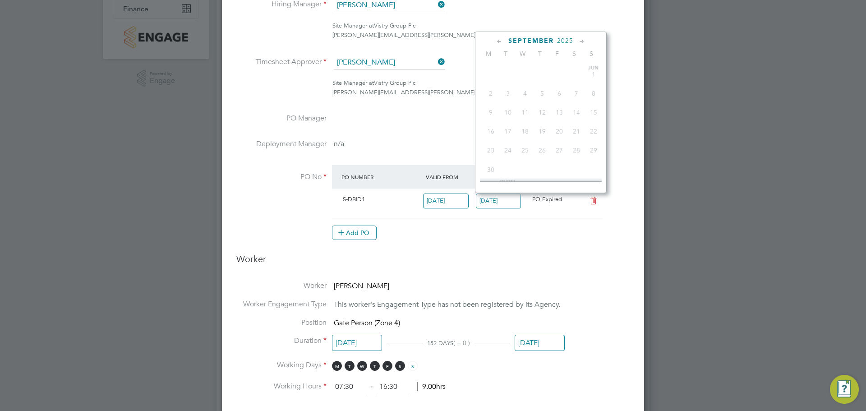
click at [503, 203] on input "[DATE]" at bounding box center [499, 201] width 46 height 15
click at [558, 128] on span "3" at bounding box center [559, 122] width 17 height 17
type input "[DATE]"
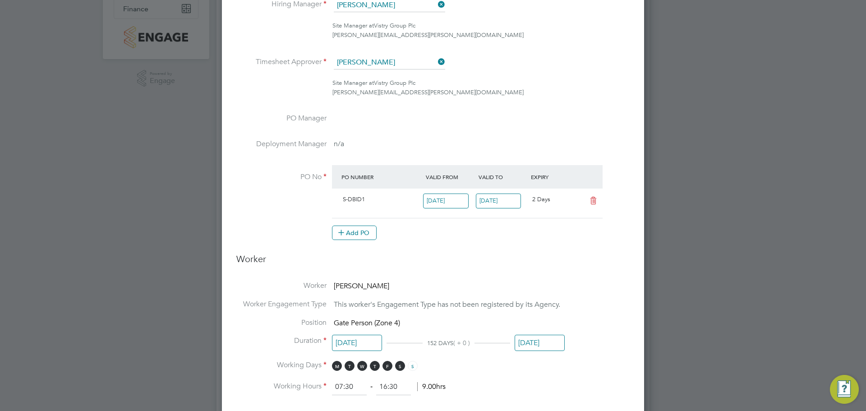
click at [628, 139] on li "Deployment Manager n/a" at bounding box center [432, 152] width 393 height 26
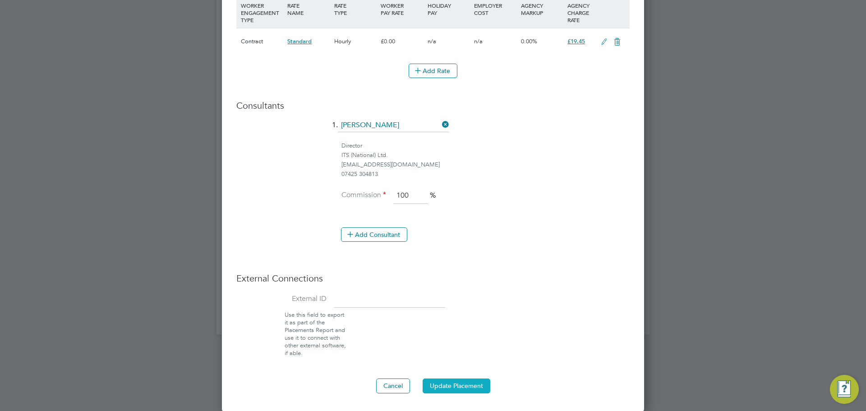
click at [468, 383] on button "Update Placement" at bounding box center [457, 385] width 68 height 14
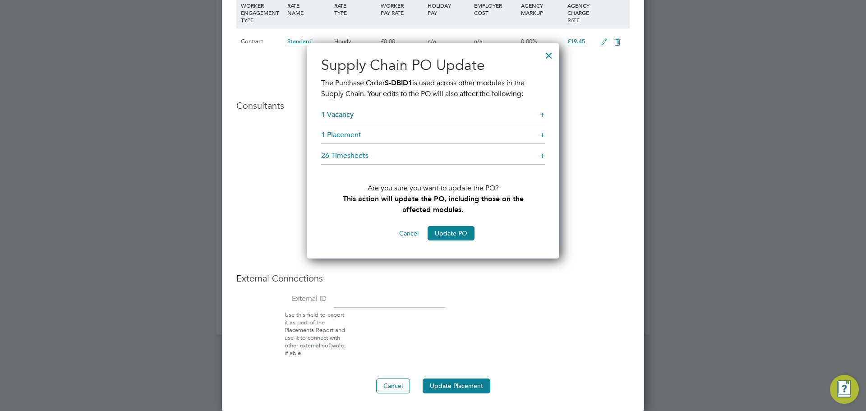
click at [544, 138] on div "+" at bounding box center [542, 134] width 5 height 9
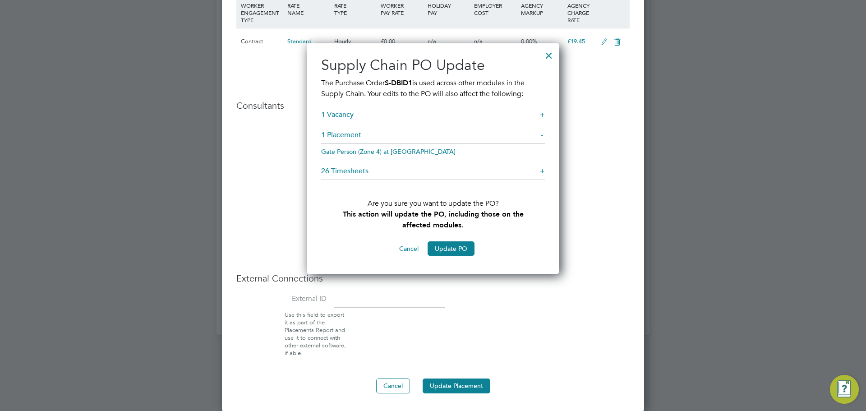
click at [544, 138] on div "-" at bounding box center [543, 134] width 4 height 9
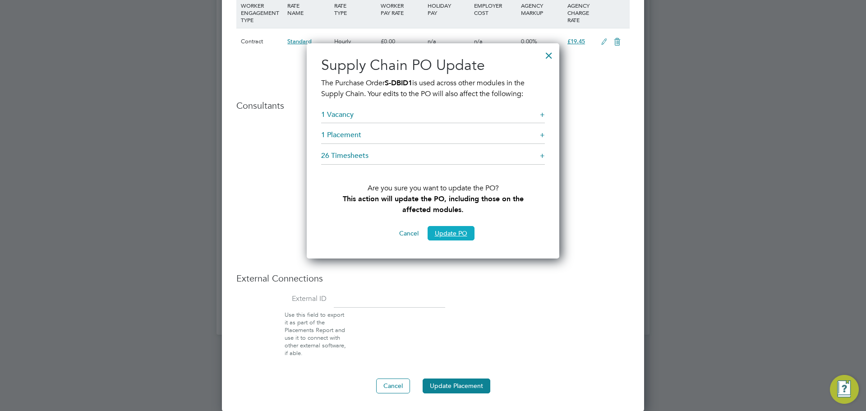
click at [447, 235] on button "Update PO" at bounding box center [451, 233] width 47 height 14
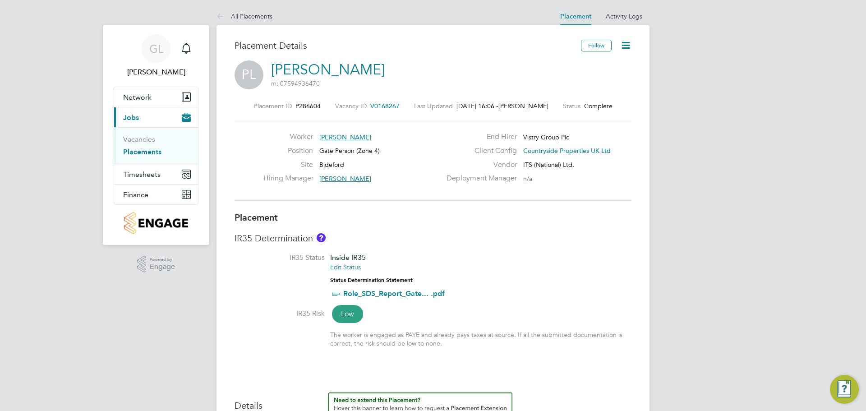
click at [624, 43] on icon at bounding box center [625, 45] width 11 height 11
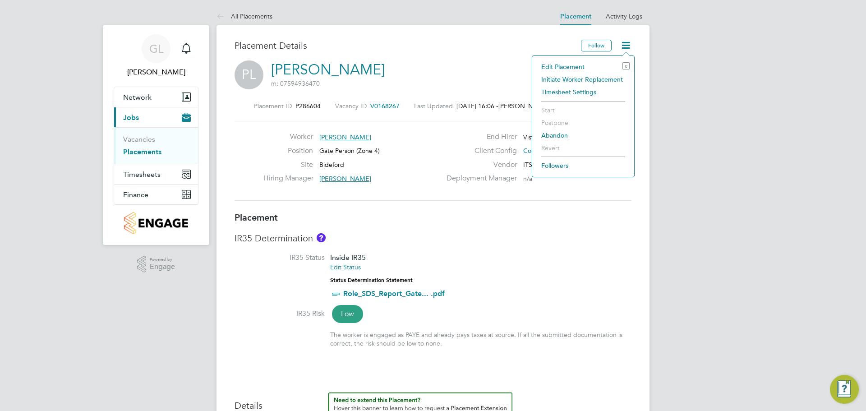
click at [552, 64] on li "Edit Placement e" at bounding box center [583, 66] width 93 height 13
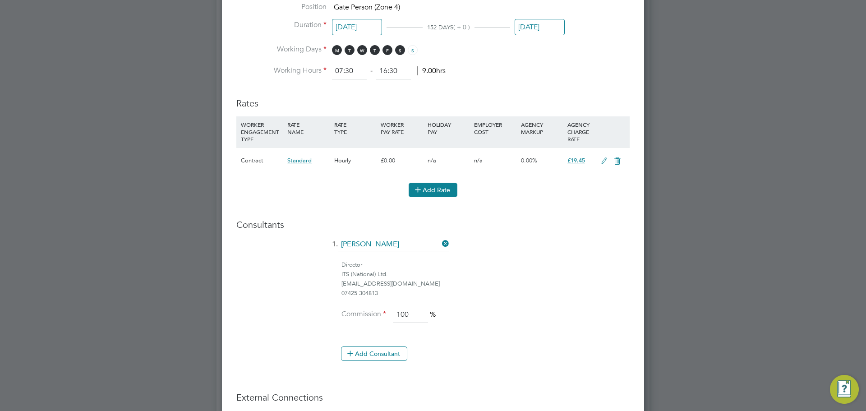
click at [417, 189] on icon at bounding box center [418, 189] width 7 height 7
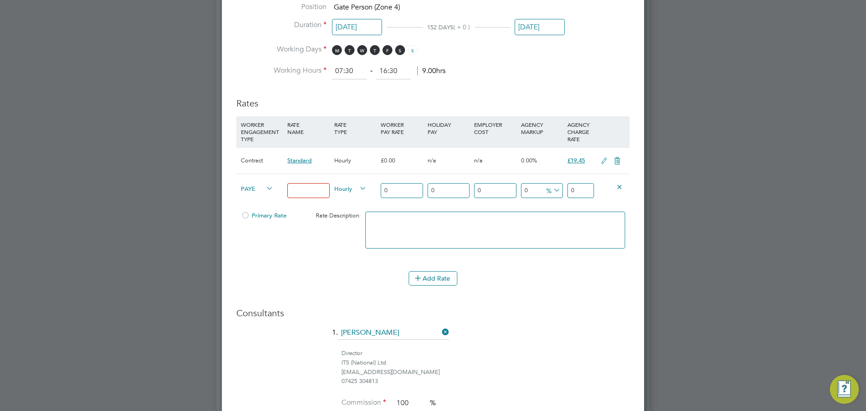
click at [306, 189] on input at bounding box center [308, 190] width 42 height 15
type input "sta"
click at [264, 187] on icon at bounding box center [264, 188] width 0 height 13
click at [253, 197] on li "Contract" at bounding box center [255, 198] width 37 height 11
click at [304, 187] on input "sta" at bounding box center [308, 190] width 42 height 15
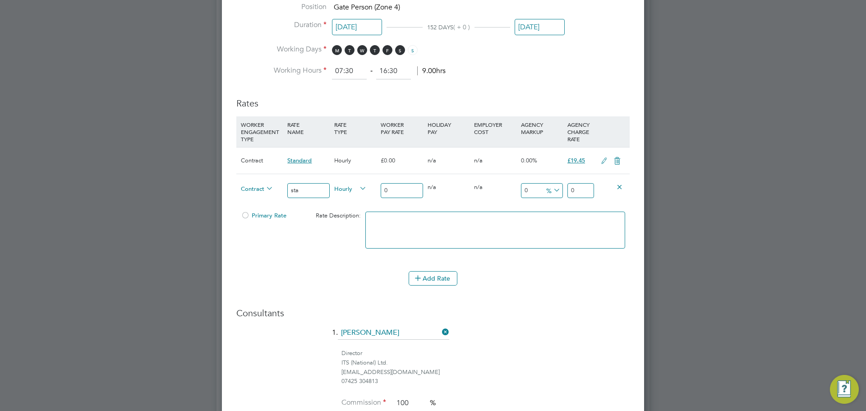
click at [304, 187] on input "sta" at bounding box center [308, 190] width 42 height 15
type input "Standard"
click at [409, 193] on input "0" at bounding box center [402, 190] width 42 height 15
type input "0.00"
click at [544, 193] on span "%" at bounding box center [552, 190] width 18 height 10
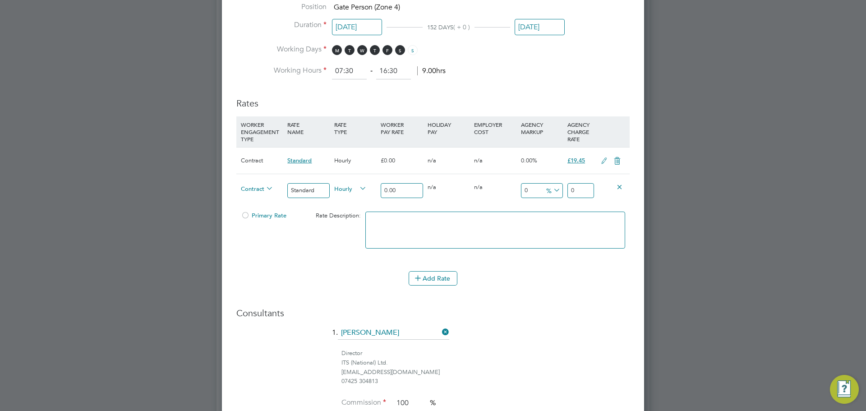
click at [575, 187] on input "0" at bounding box center [580, 190] width 27 height 15
click at [586, 187] on input "0" at bounding box center [580, 190] width 27 height 15
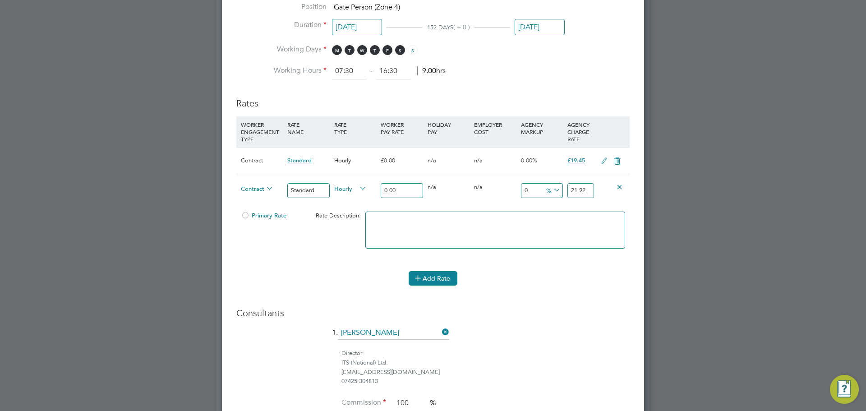
type input "21.92"
click at [430, 275] on button "Add Rate" at bounding box center [433, 278] width 49 height 14
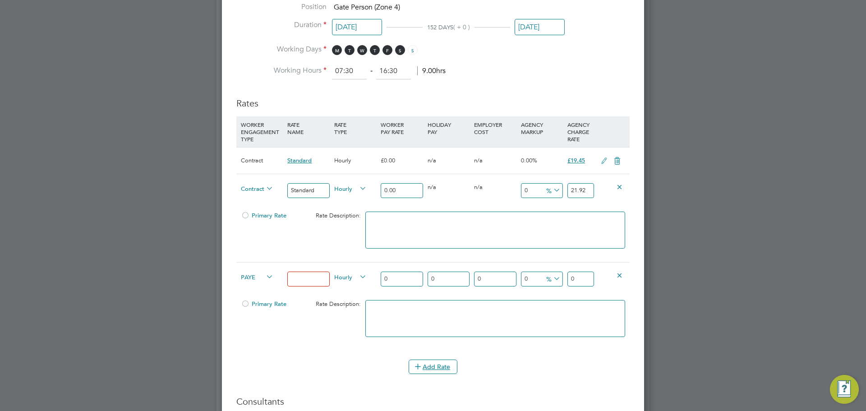
click at [205, 279] on div at bounding box center [433, 205] width 866 height 411
click at [623, 273] on icon at bounding box center [619, 275] width 7 height 7
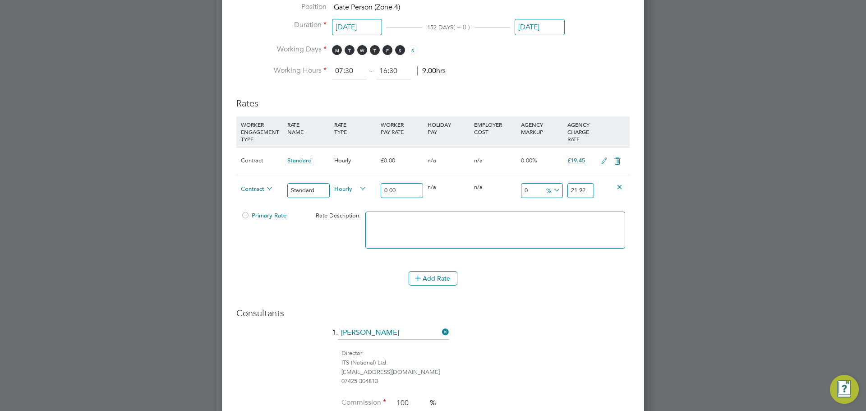
scroll to position [1080, 423]
click at [506, 227] on textarea at bounding box center [495, 230] width 260 height 37
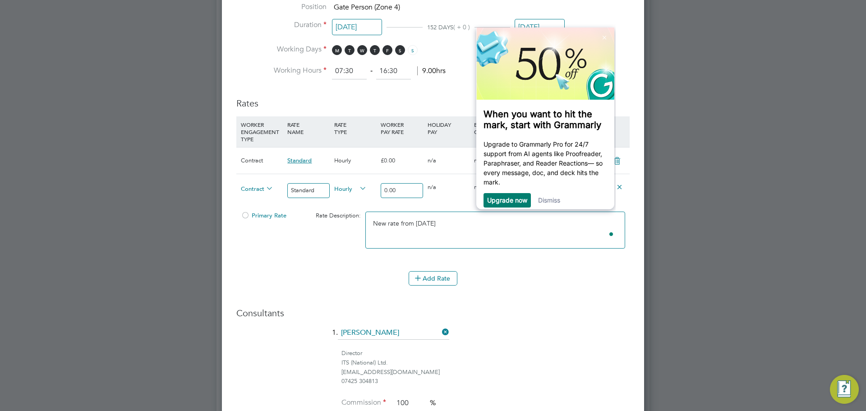
type textarea "New rate from 06/10/25"
click at [556, 365] on div "ITS (National) Ltd." at bounding box center [485, 362] width 288 height 9
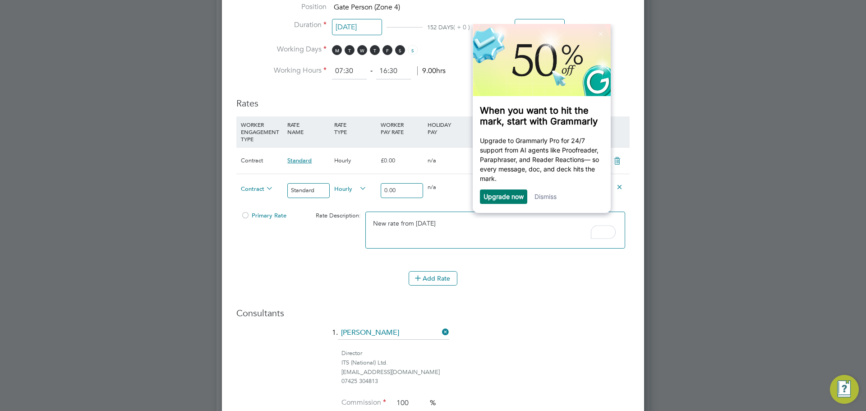
click at [550, 193] on div "Dismiss" at bounding box center [545, 196] width 22 height 14
click at [538, 198] on link "Dismiss" at bounding box center [545, 196] width 22 height 8
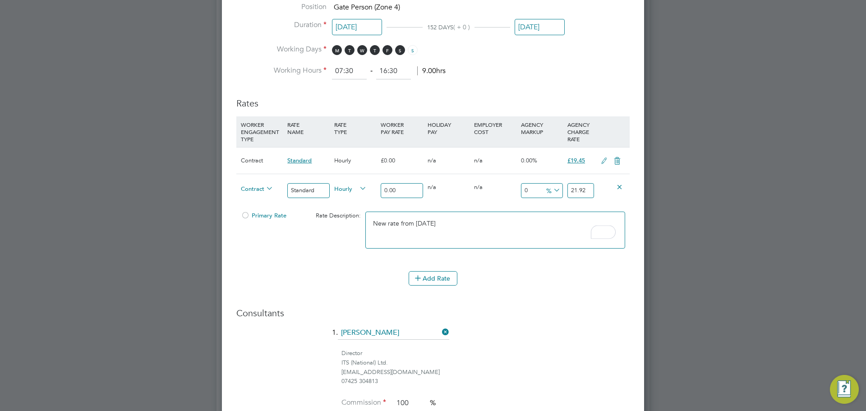
click at [173, 280] on div at bounding box center [433, 205] width 866 height 411
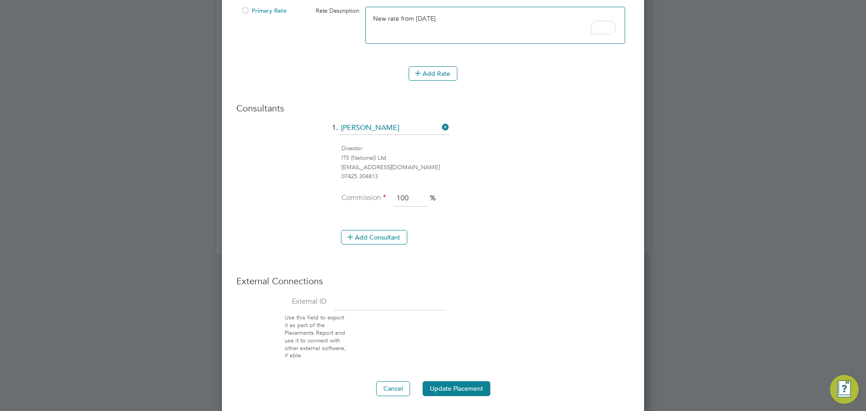
scroll to position [704, 0]
click at [480, 383] on button "Update Placement" at bounding box center [457, 385] width 68 height 14
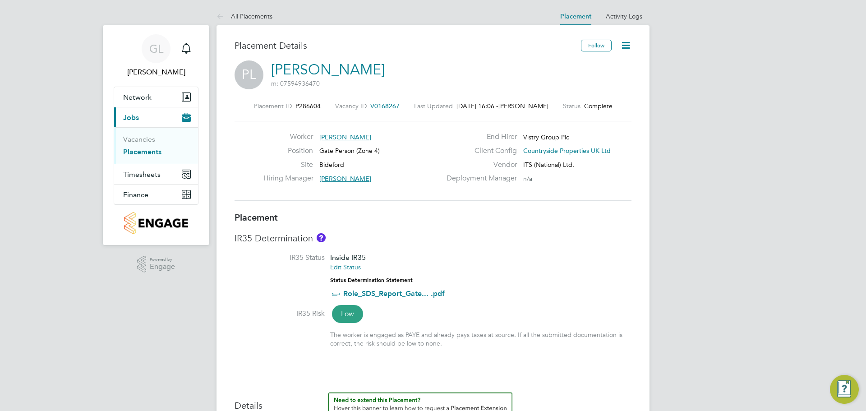
scroll to position [5, 0]
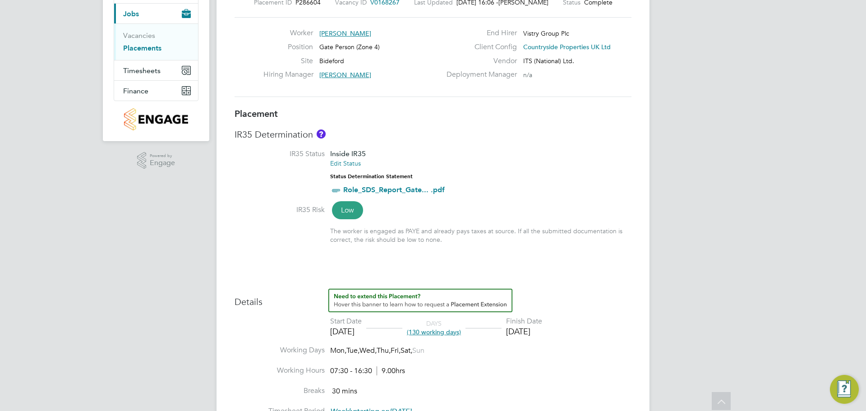
scroll to position [0, 0]
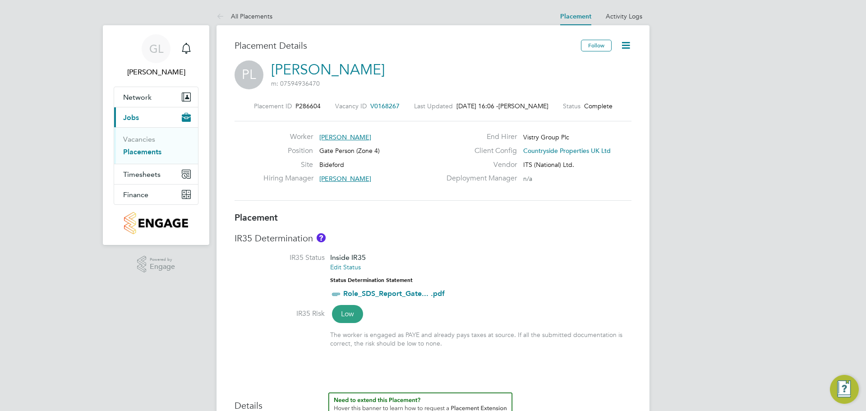
drag, startPoint x: 140, startPoint y: 153, endPoint x: 262, endPoint y: 333, distance: 217.0
click at [140, 153] on link "Placements" at bounding box center [142, 152] width 38 height 9
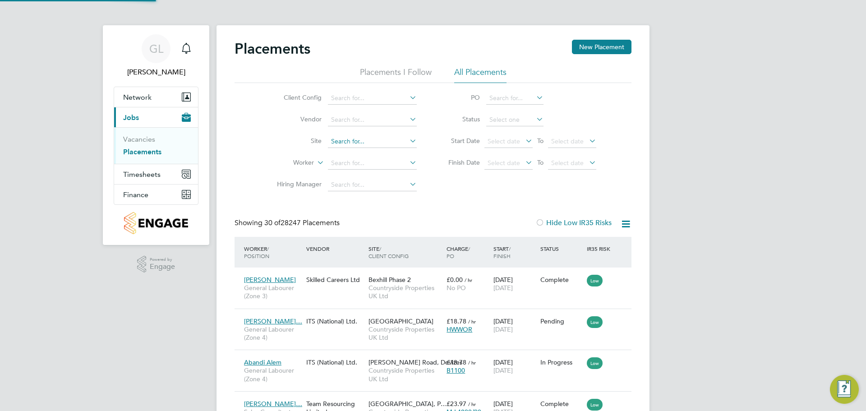
click at [350, 145] on input at bounding box center [372, 141] width 89 height 13
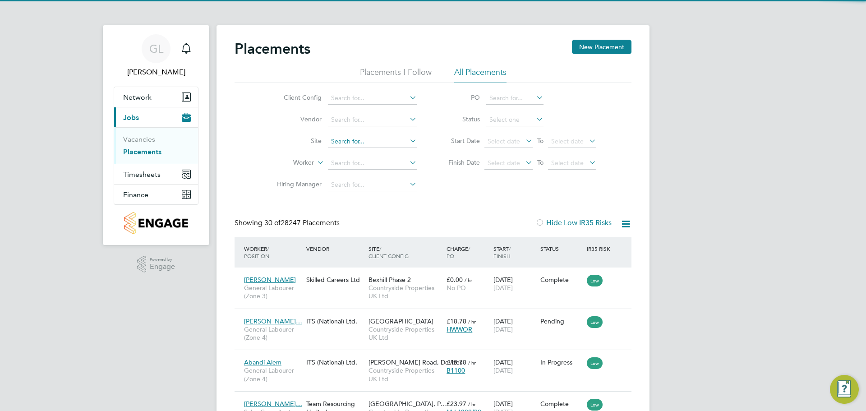
scroll to position [9, 42]
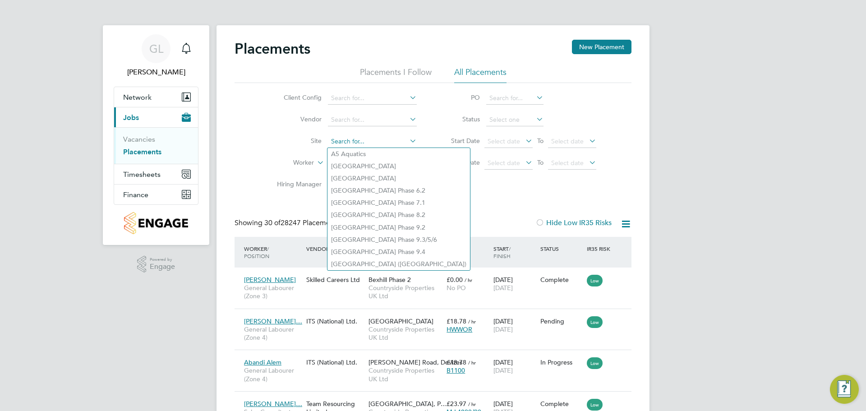
click at [347, 138] on input at bounding box center [372, 141] width 89 height 13
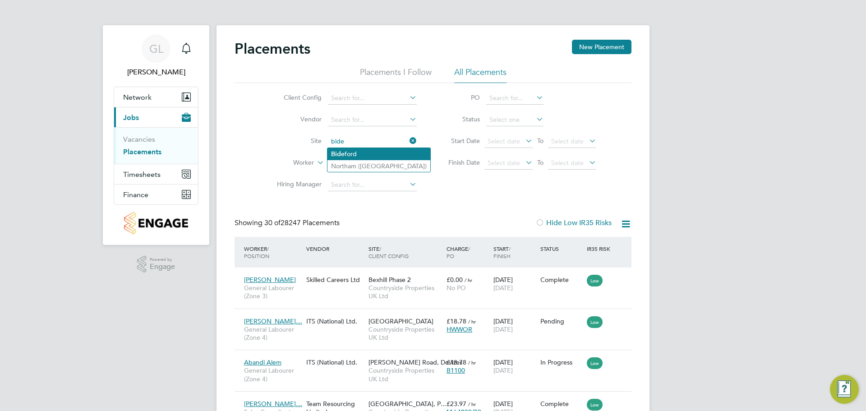
click at [348, 152] on li "Bide ford" at bounding box center [379, 154] width 103 height 12
type input "Bideford"
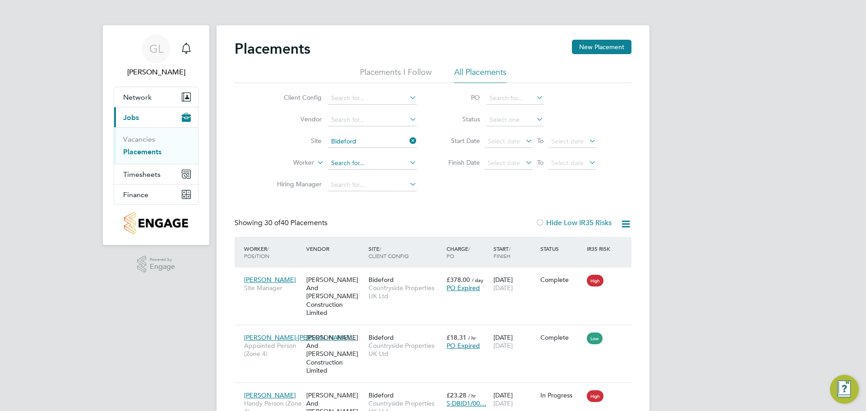
click at [341, 158] on input at bounding box center [372, 163] width 89 height 13
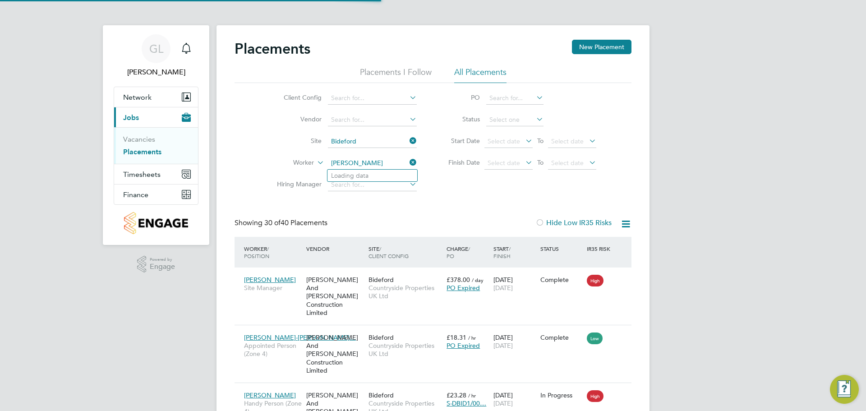
click at [346, 163] on input "dave stokes" at bounding box center [372, 163] width 89 height 13
click at [370, 163] on input "david stokes" at bounding box center [372, 163] width 89 height 13
type input "david stokes"
click at [408, 161] on icon at bounding box center [408, 162] width 0 height 13
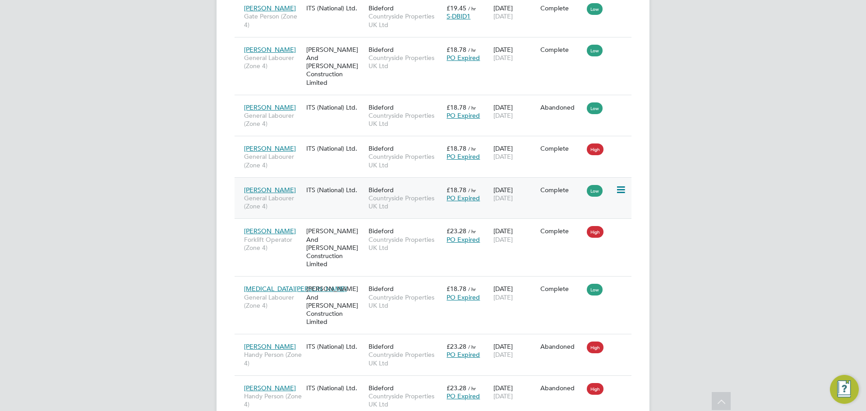
click at [555, 177] on div "Dave Stokes General Labourer (Zone 4) ITS (National) Ltd. Bideford Countryside …" at bounding box center [433, 198] width 397 height 42
click at [621, 185] on icon at bounding box center [620, 190] width 9 height 11
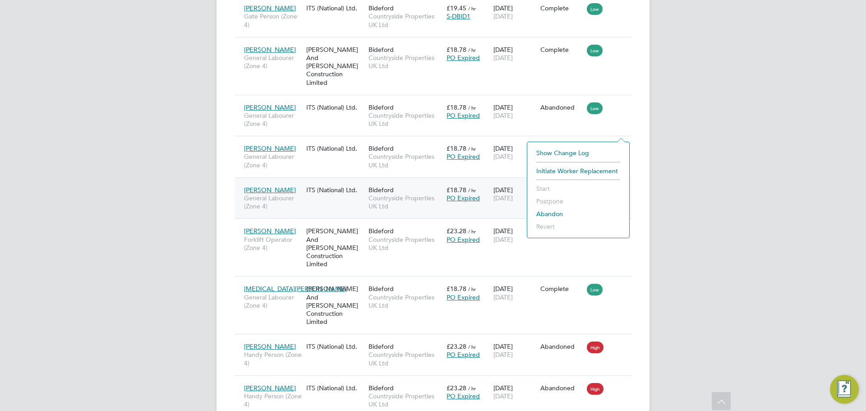
click at [490, 177] on div "Dave Stokes General Labourer (Zone 4) ITS (National) Ltd. Bideford Countryside …" at bounding box center [433, 198] width 397 height 42
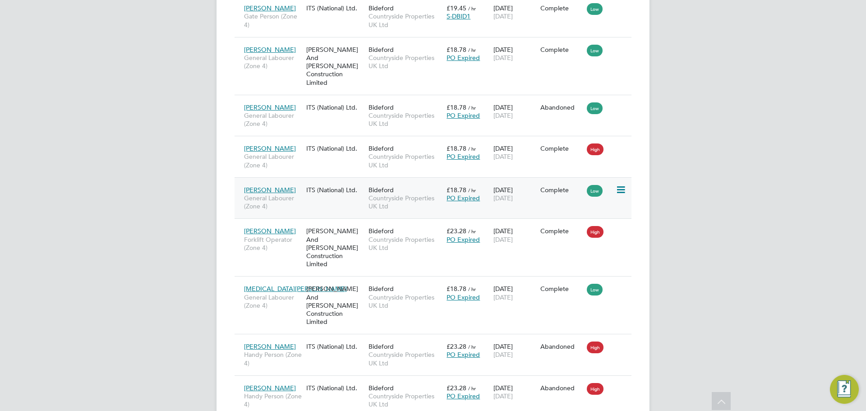
click at [490, 177] on div "Dave Stokes General Labourer (Zone 4) ITS (National) Ltd. Bideford Countryside …" at bounding box center [433, 198] width 397 height 42
click at [323, 177] on div "Dave Stokes General Labourer (Zone 4) ITS (National) Ltd. Bideford Countryside …" at bounding box center [433, 198] width 397 height 42
click at [295, 194] on span "General Labourer (Zone 4)" at bounding box center [273, 202] width 58 height 16
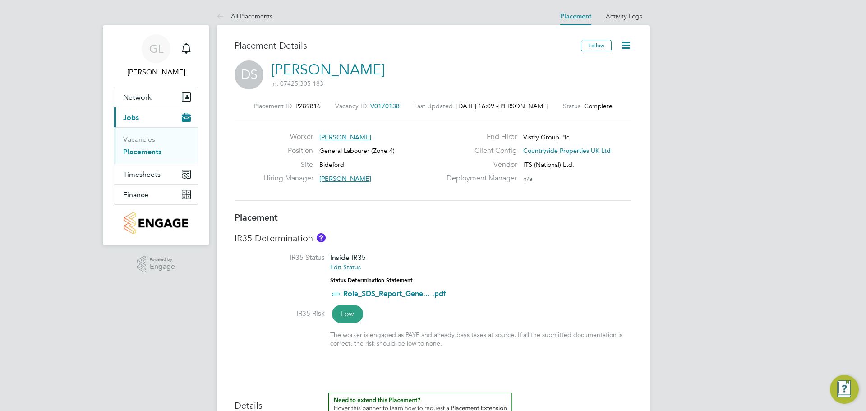
click at [623, 41] on icon at bounding box center [625, 45] width 11 height 11
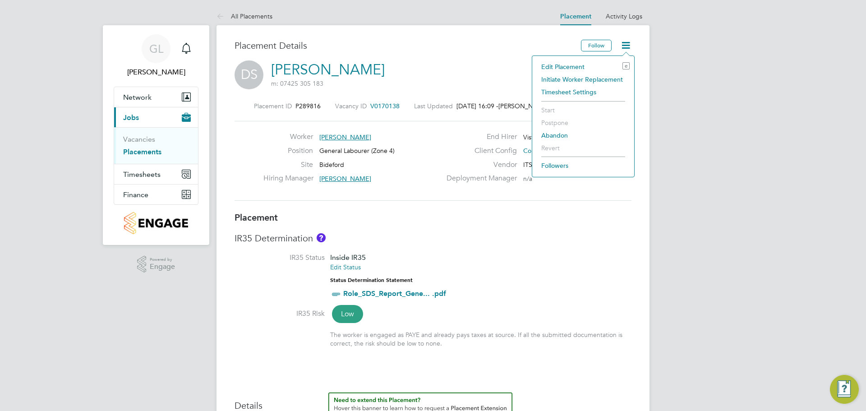
click at [549, 65] on li "Edit Placement e" at bounding box center [583, 66] width 93 height 13
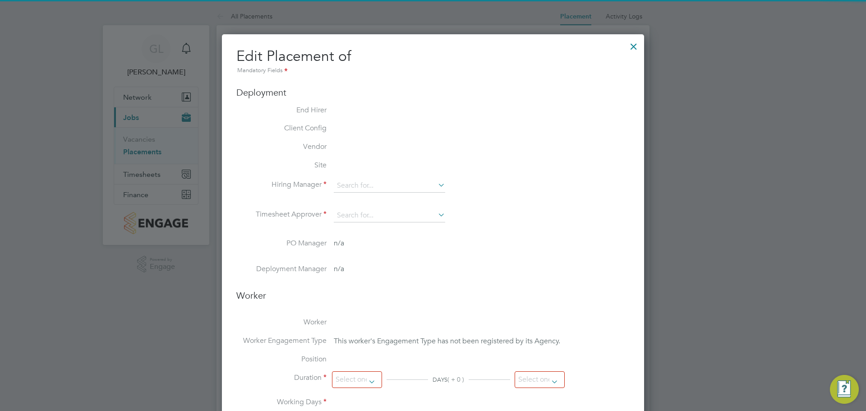
type input "[PERSON_NAME]"
type input "27 May 2025"
type input "[DATE]"
type input "07:30"
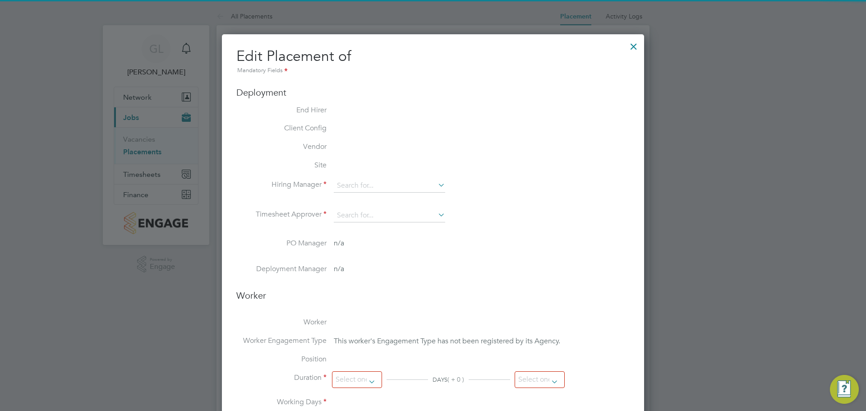
type input "16:30"
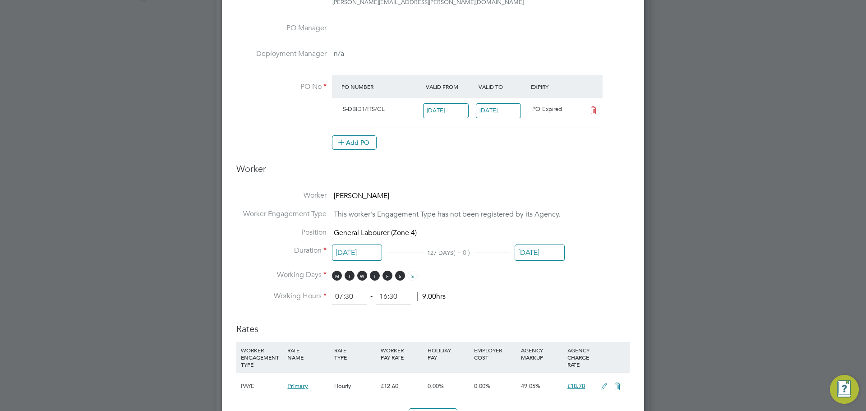
click at [487, 110] on input "29 Aug 2025" at bounding box center [499, 110] width 46 height 15
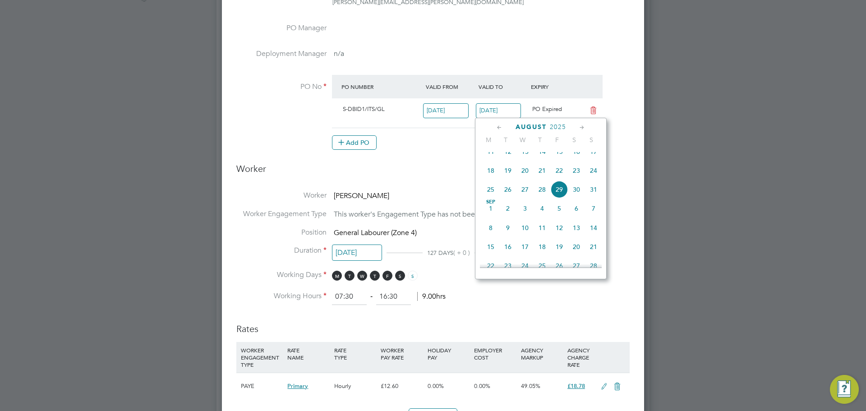
click at [584, 125] on icon at bounding box center [582, 128] width 9 height 10
click at [584, 127] on icon at bounding box center [582, 128] width 9 height 10
click at [522, 210] on span "24" at bounding box center [525, 201] width 17 height 17
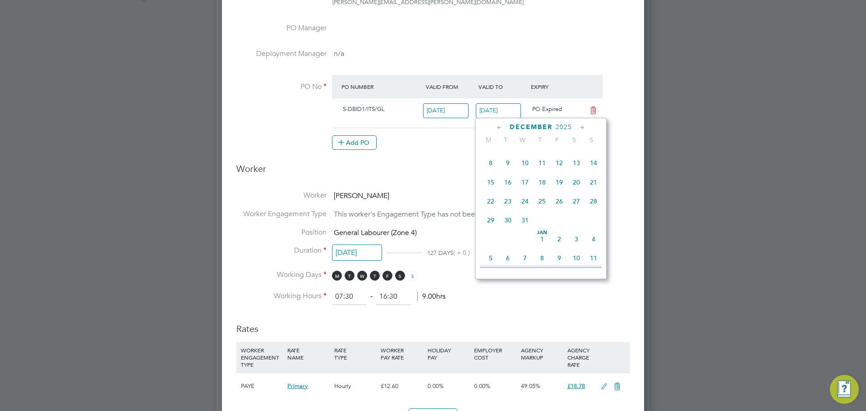
type input "[DATE]"
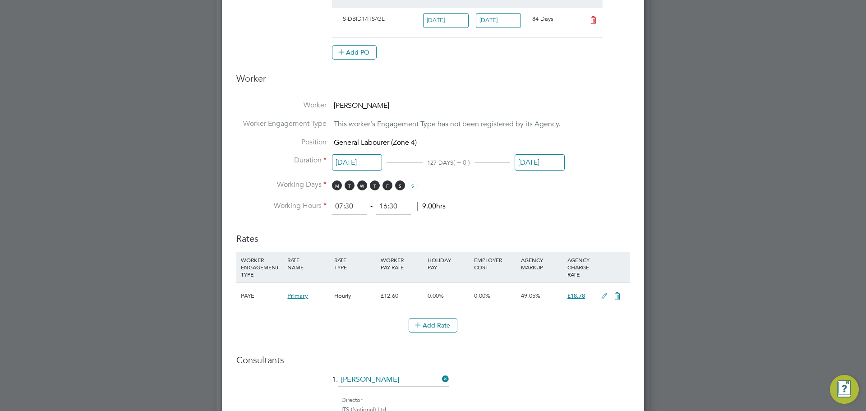
click at [536, 159] on input "[DATE]" at bounding box center [540, 162] width 50 height 17
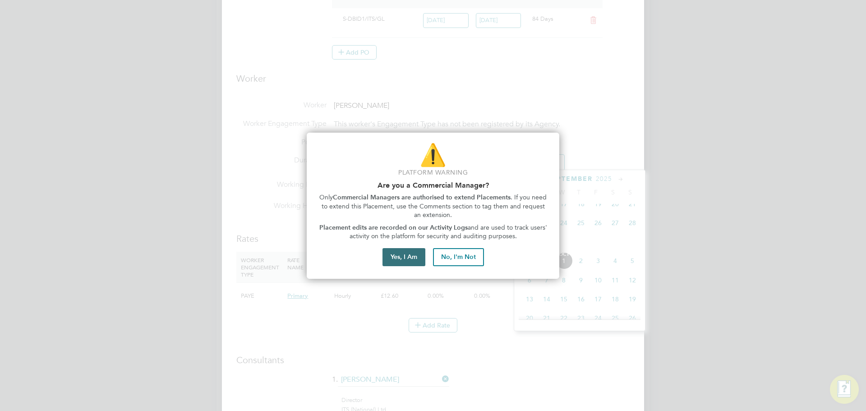
click at [411, 252] on button "Yes, I Am" at bounding box center [404, 257] width 43 height 18
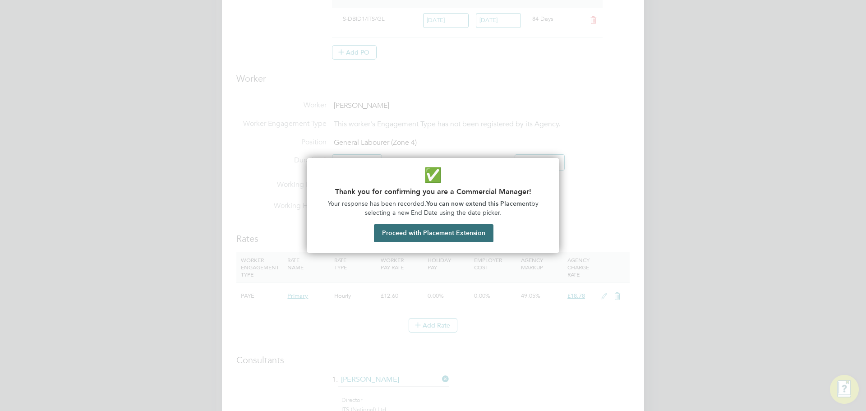
click at [461, 235] on button "Proceed with Placement Extension" at bounding box center [434, 233] width 120 height 18
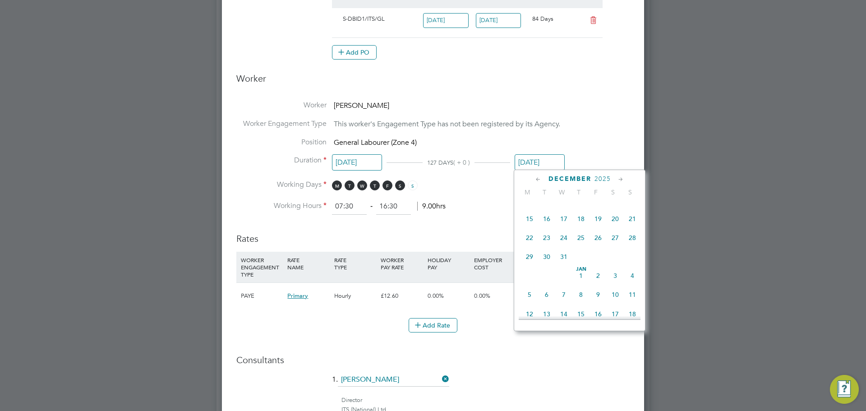
drag, startPoint x: 564, startPoint y: 251, endPoint x: 567, endPoint y: 258, distance: 7.1
click at [564, 246] on span "24" at bounding box center [563, 237] width 17 height 17
type input "[DATE]"
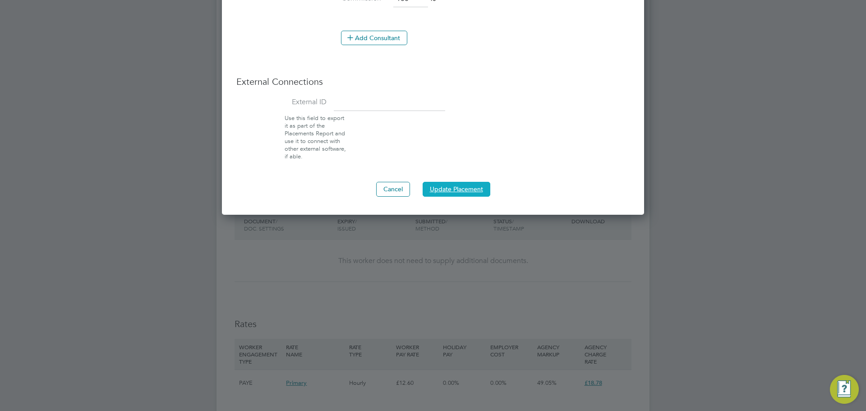
click at [460, 185] on button "Update Placement" at bounding box center [457, 189] width 68 height 14
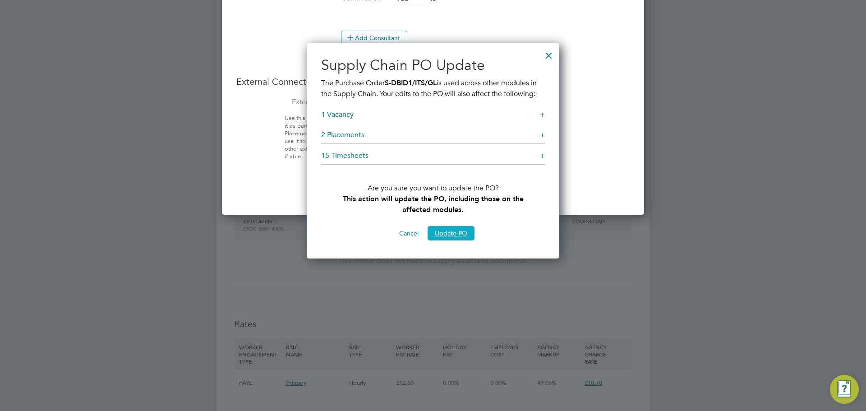
click at [454, 232] on button "Update PO" at bounding box center [451, 233] width 47 height 14
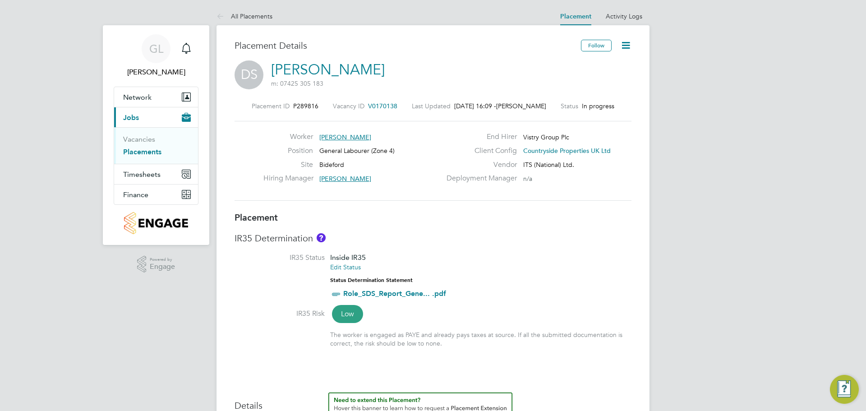
drag, startPoint x: 137, startPoint y: 149, endPoint x: 200, endPoint y: 215, distance: 90.9
click at [137, 150] on link "Placements" at bounding box center [142, 152] width 38 height 9
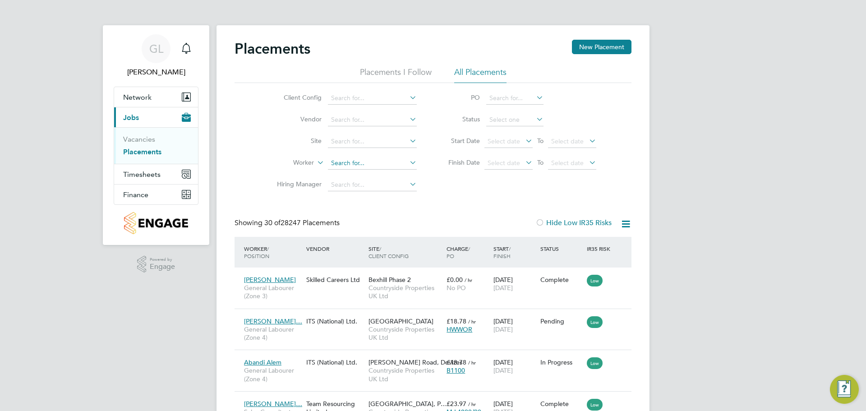
click at [336, 162] on input at bounding box center [372, 163] width 89 height 13
click at [340, 141] on input at bounding box center [372, 141] width 89 height 13
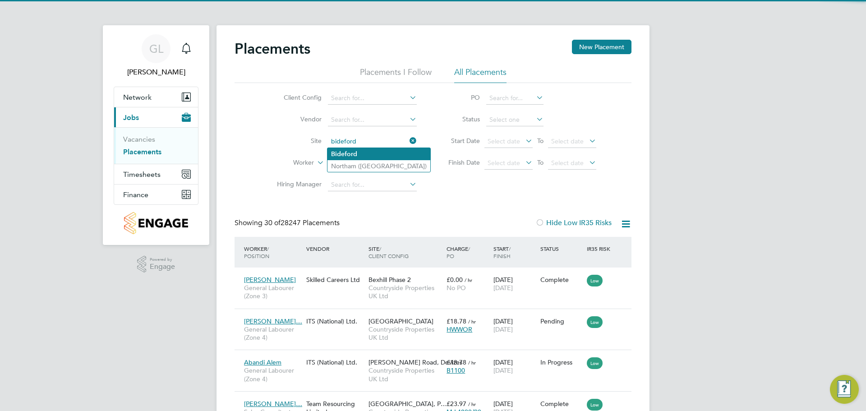
click at [358, 151] on li "Bideford" at bounding box center [379, 154] width 103 height 12
type input "Bideford"
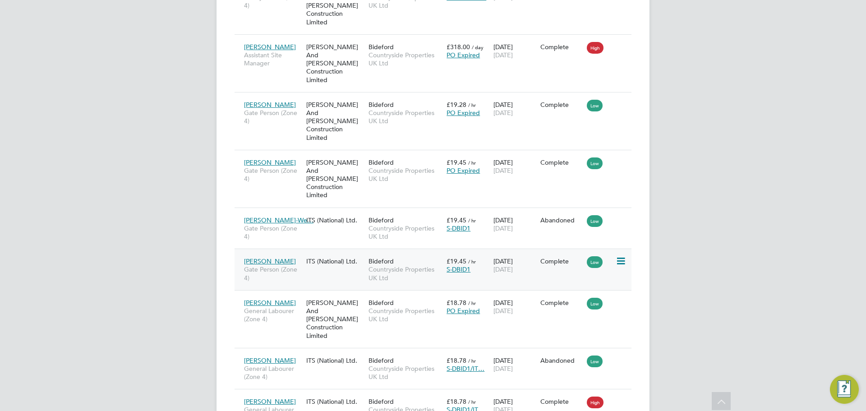
click at [265, 265] on span "Gate Person (Zone 4)" at bounding box center [273, 273] width 58 height 16
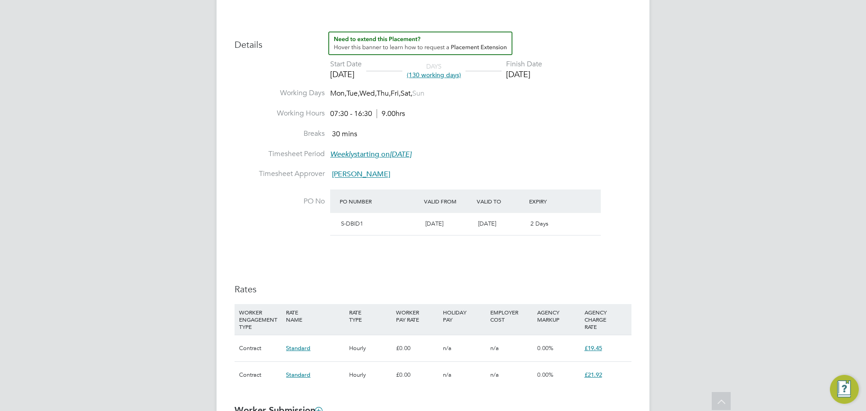
click at [555, 231] on div "2 Days" at bounding box center [553, 224] width 53 height 15
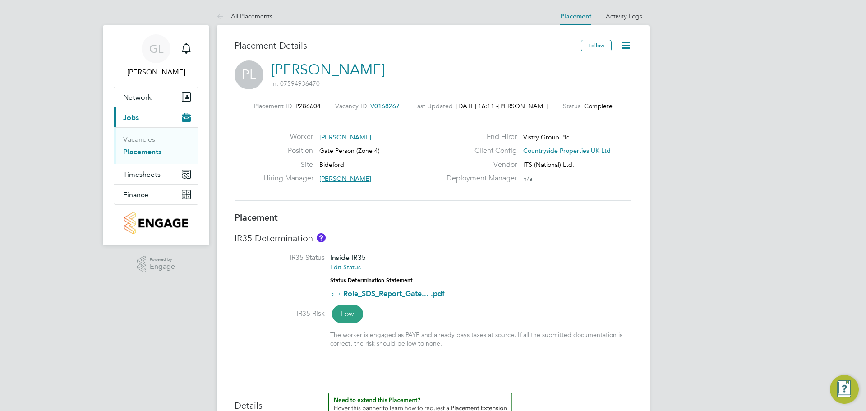
click at [627, 44] on icon at bounding box center [625, 45] width 11 height 11
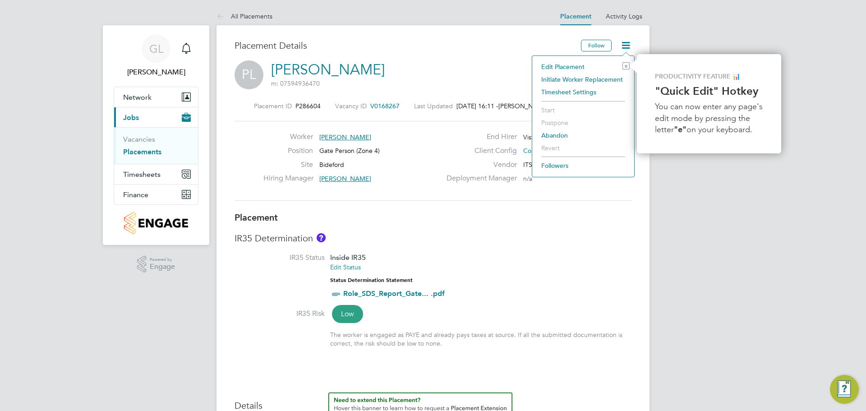
click at [566, 65] on li "Edit Placement e" at bounding box center [583, 66] width 93 height 13
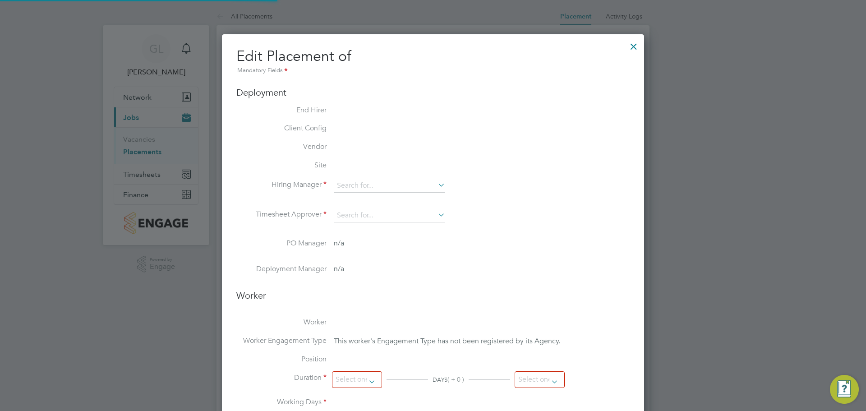
type input "[PERSON_NAME]"
type input "[DATE]"
type input "07:30"
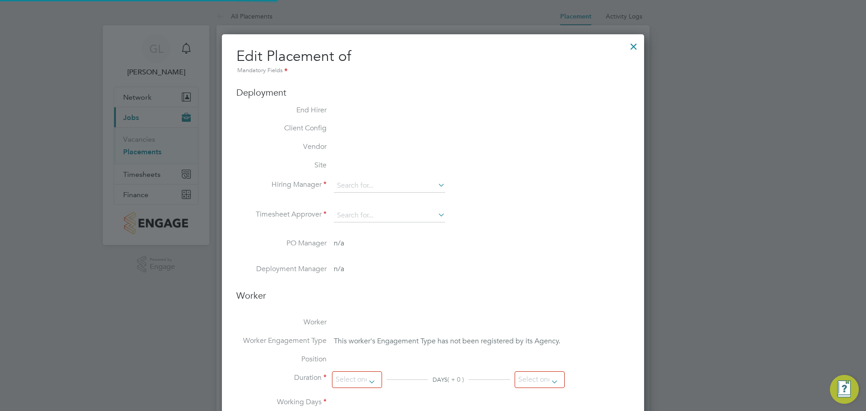
type input "16:30"
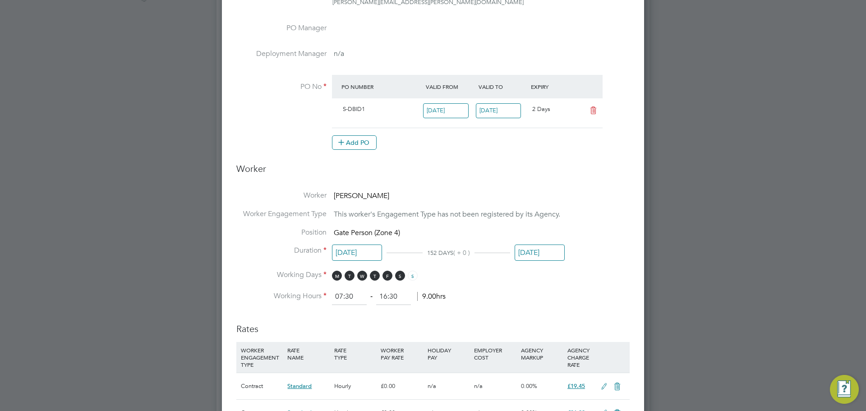
click at [541, 252] on input "[DATE]" at bounding box center [540, 252] width 50 height 17
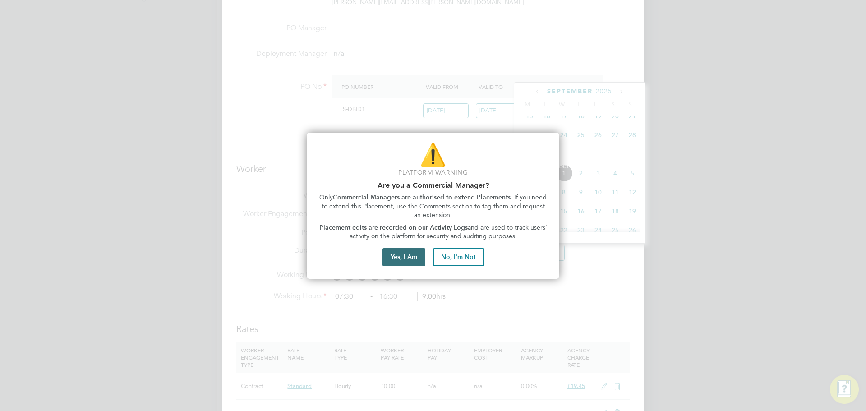
click at [392, 259] on button "Yes, I Am" at bounding box center [404, 257] width 43 height 18
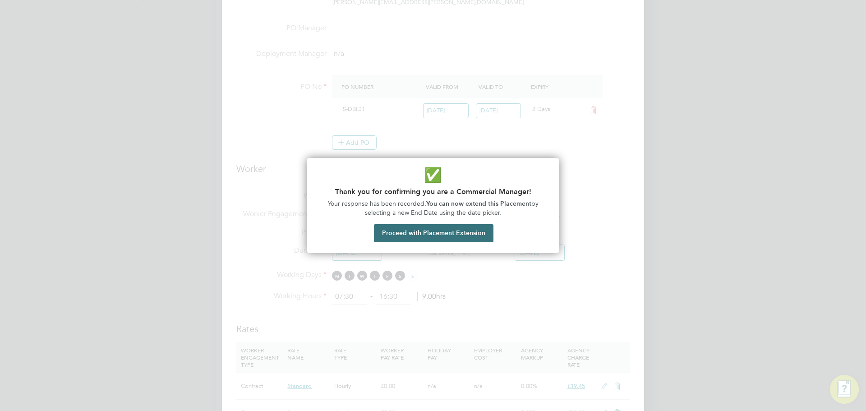
drag, startPoint x: 416, startPoint y: 230, endPoint x: 656, endPoint y: 323, distance: 257.1
click at [418, 230] on button "Proceed with Placement Extension" at bounding box center [434, 233] width 120 height 18
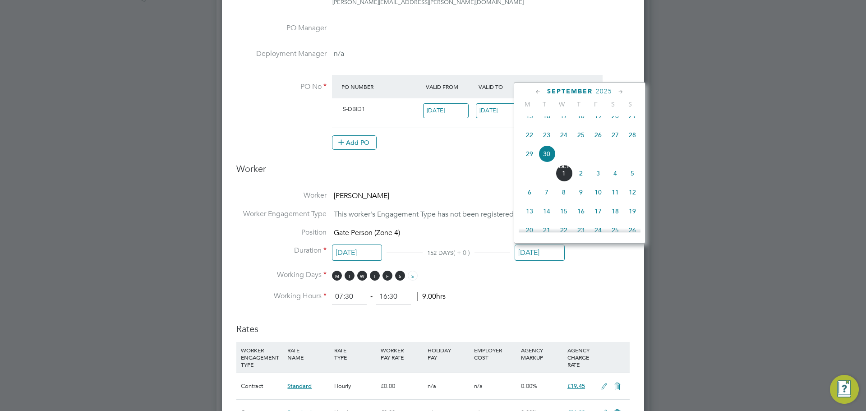
click at [618, 91] on icon at bounding box center [621, 92] width 9 height 10
click at [566, 131] on span "24" at bounding box center [563, 122] width 17 height 17
type input "[DATE]"
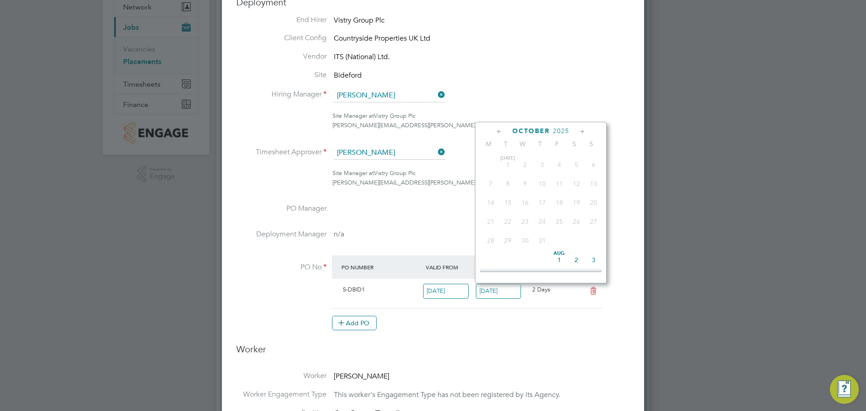
click at [505, 292] on input "[DATE]" at bounding box center [499, 291] width 46 height 15
click at [526, 177] on span "24" at bounding box center [525, 169] width 17 height 17
type input "[DATE]"
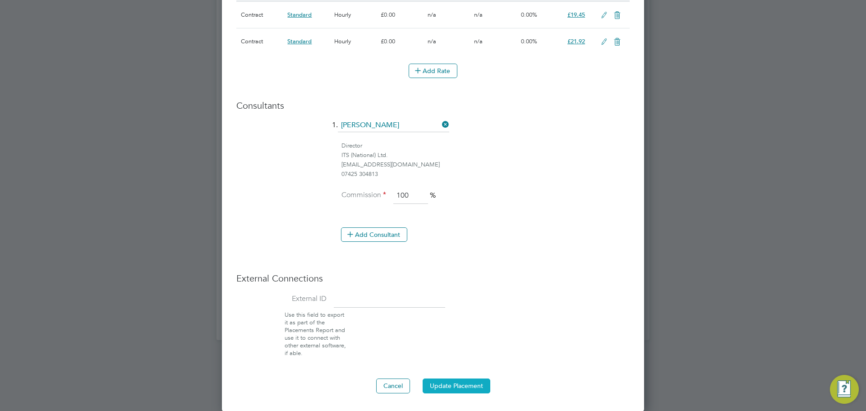
click at [443, 379] on button "Update Placement" at bounding box center [457, 385] width 68 height 14
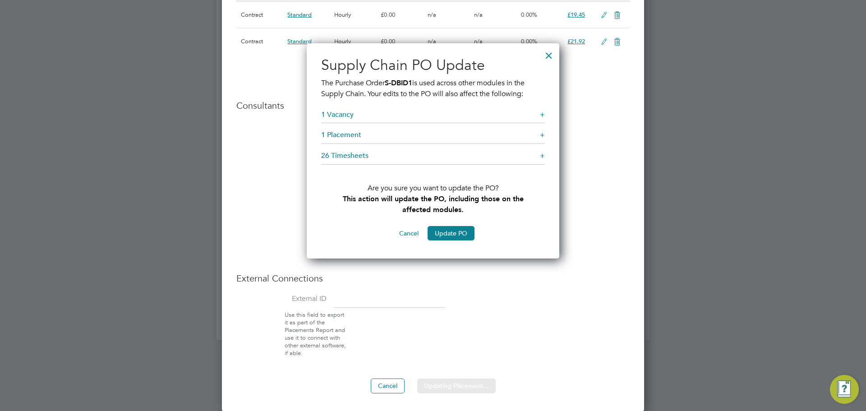
click at [459, 230] on button "Update PO" at bounding box center [451, 233] width 47 height 14
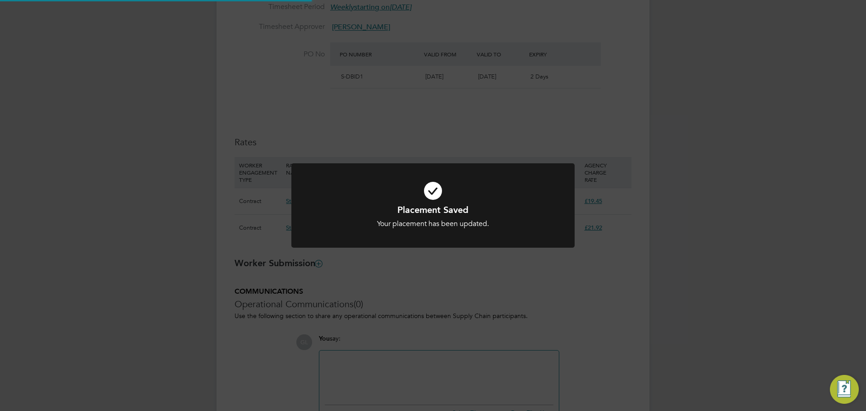
click at [454, 386] on div "Placement Saved Your placement has been updated. Cancel Okay" at bounding box center [433, 205] width 866 height 411
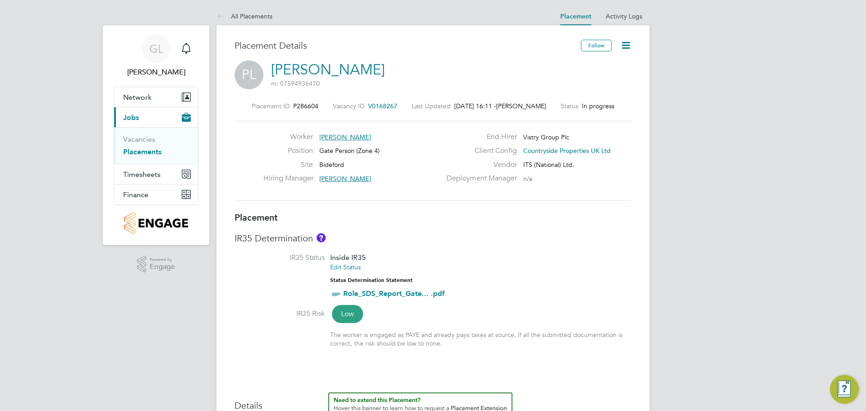
click at [562, 258] on li "IR35 Status Inside IR35 Edit Status Status Determination Statement Role_SDS_Rep…" at bounding box center [433, 280] width 397 height 55
click at [138, 152] on link "Placements" at bounding box center [142, 152] width 38 height 9
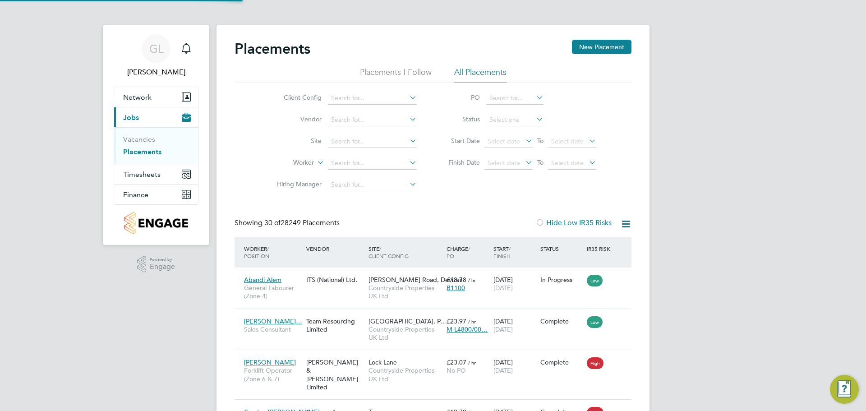
scroll to position [34, 78]
click at [350, 138] on input at bounding box center [372, 141] width 89 height 13
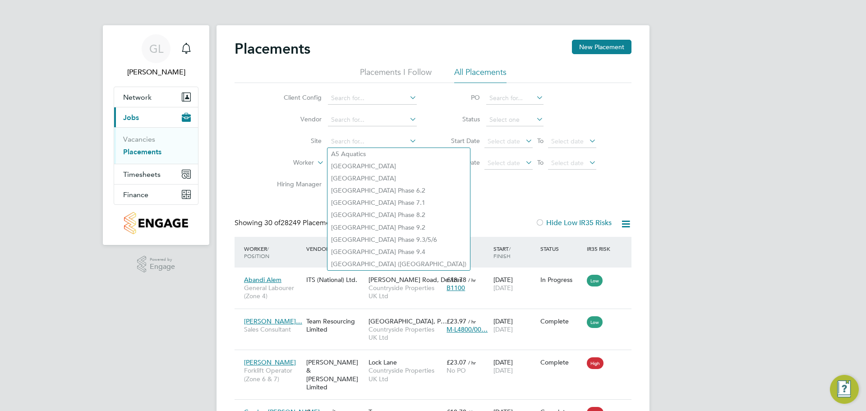
click at [263, 153] on li "Worker" at bounding box center [343, 163] width 170 height 22
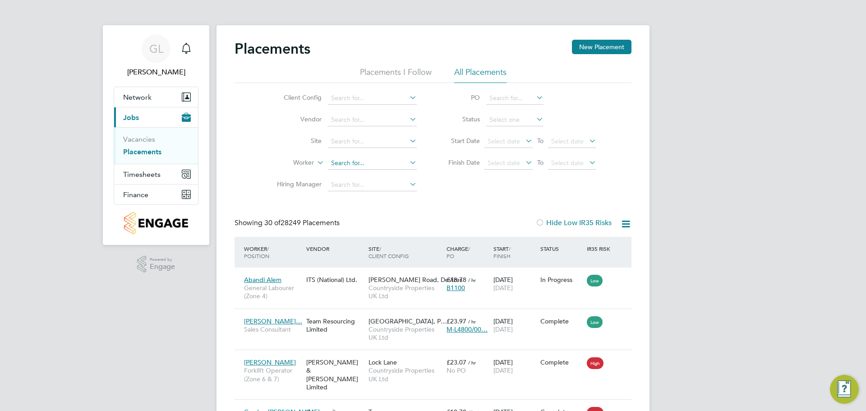
click at [361, 159] on input at bounding box center [372, 163] width 89 height 13
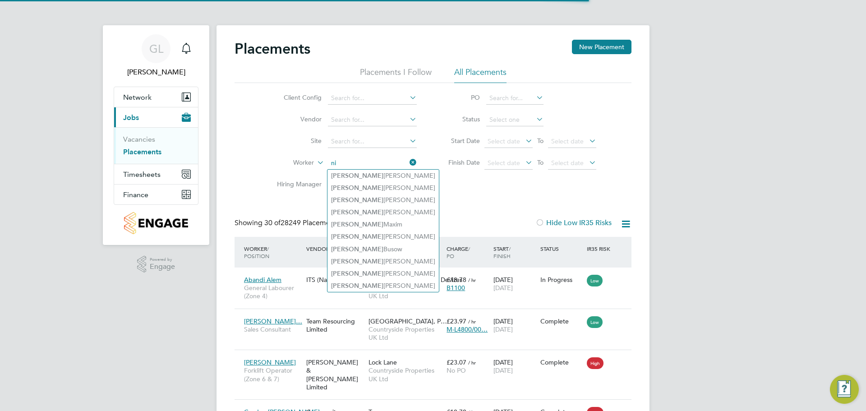
type input "n"
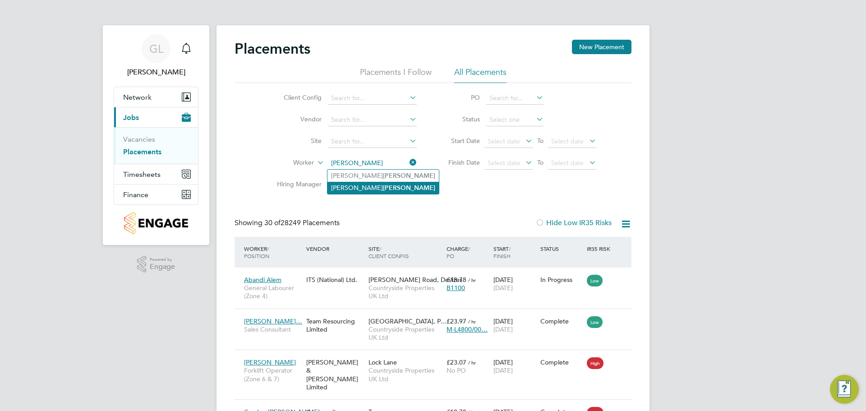
click at [346, 185] on li "Nicholas Skinner" at bounding box center [383, 188] width 111 height 12
type input "[PERSON_NAME]"
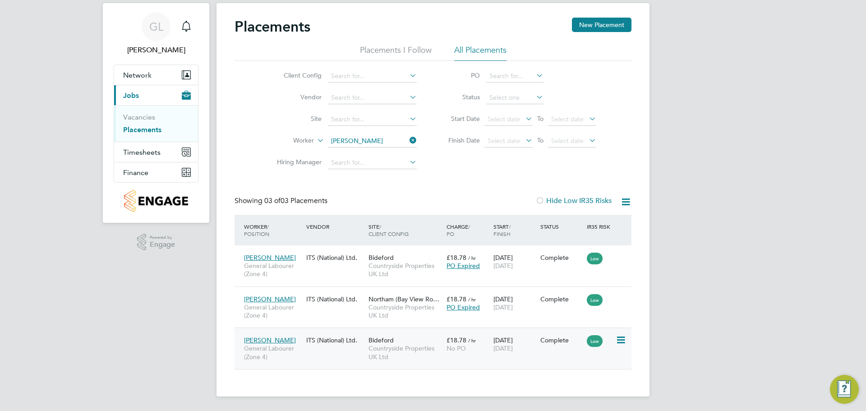
click at [341, 350] on div "Nicholas Skinner General Labourer (Zone 4) ITS (National) Ltd. Bideford Country…" at bounding box center [433, 349] width 397 height 42
click at [620, 342] on icon at bounding box center [620, 340] width 9 height 11
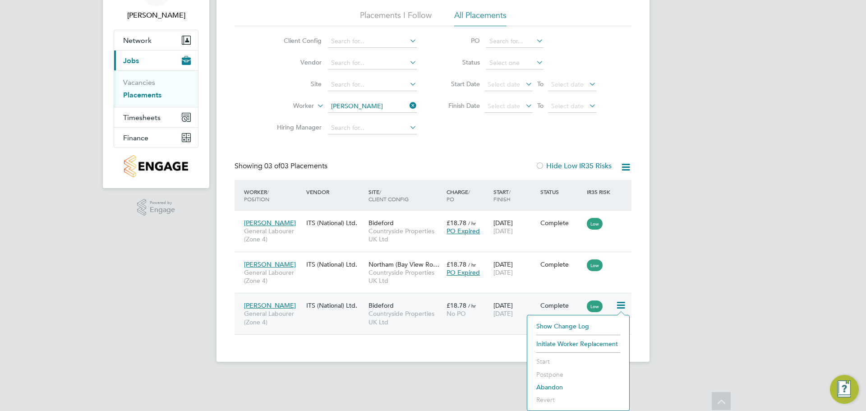
click at [309, 323] on div "Nicholas Skinner General Labourer (Zone 4) ITS (National) Ltd. Bideford Country…" at bounding box center [433, 314] width 397 height 42
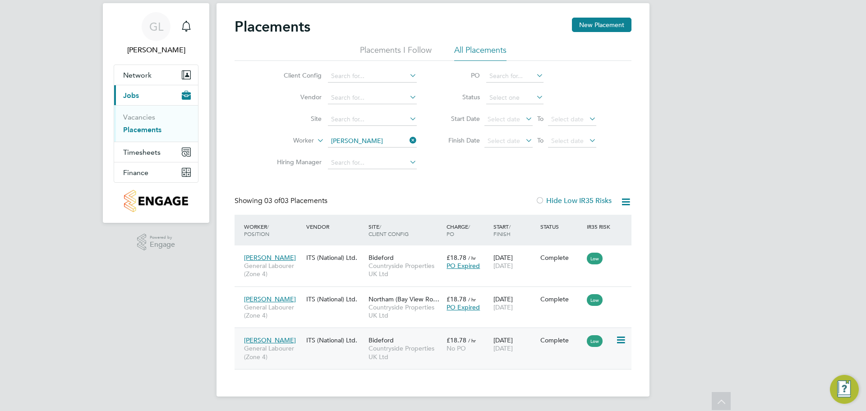
click at [309, 323] on div "Nicholas Skinner General Labourer (Zone 4) ITS (National) Ltd. Northam (Bay Vie…" at bounding box center [433, 307] width 397 height 42
click at [310, 355] on div "Nicholas Skinner General Labourer (Zone 4) ITS (National) Ltd. Bideford Country…" at bounding box center [433, 349] width 397 height 42
click at [274, 358] on span "General Labourer (Zone 4)" at bounding box center [273, 352] width 58 height 16
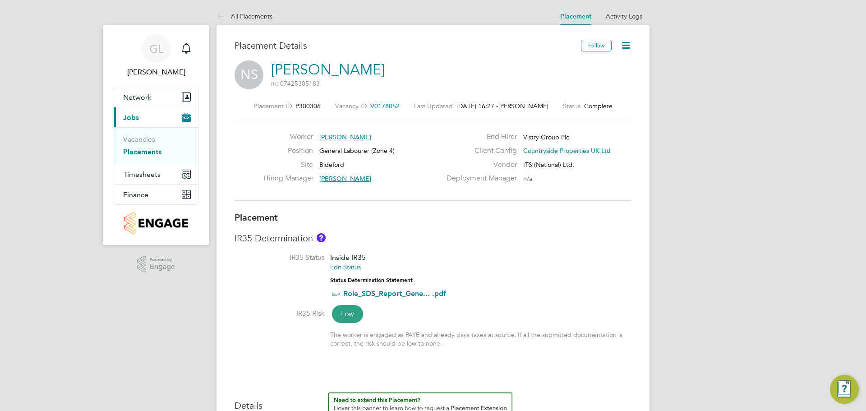
click at [621, 48] on icon at bounding box center [625, 45] width 11 height 11
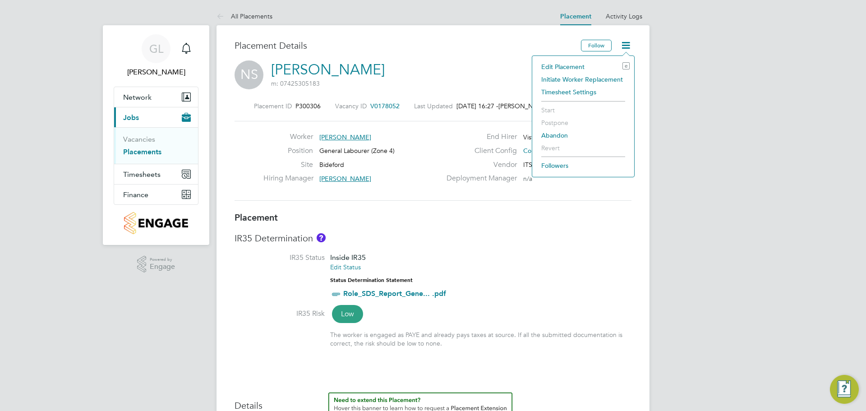
click at [558, 63] on li "Edit Placement e" at bounding box center [583, 66] width 93 height 13
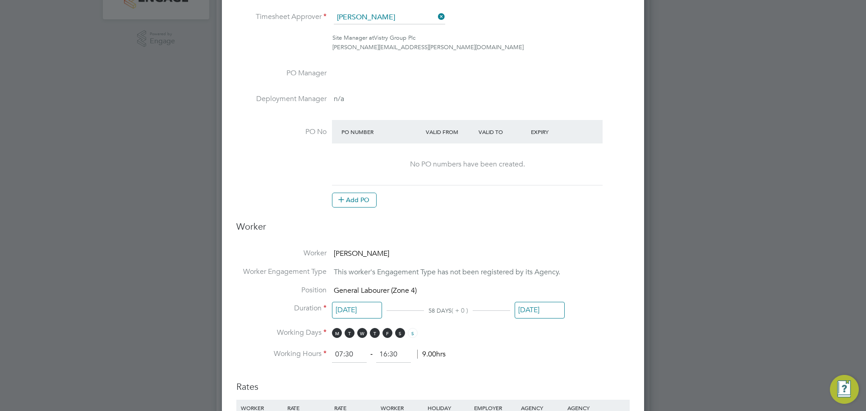
click at [525, 309] on input "[DATE]" at bounding box center [540, 310] width 50 height 17
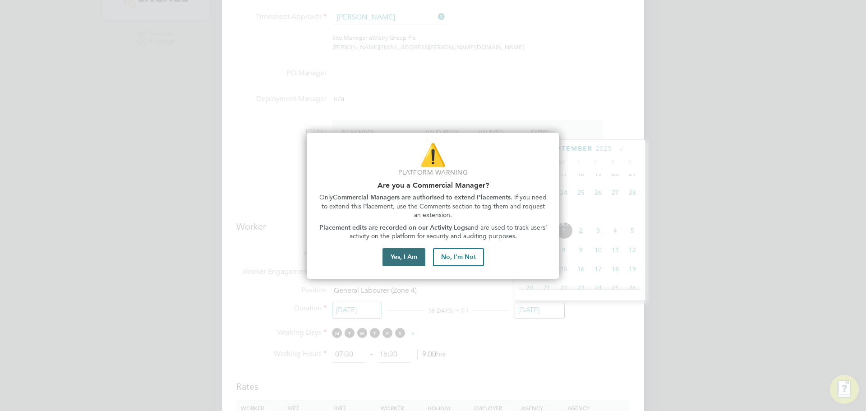
click at [409, 255] on button "Yes, I Am" at bounding box center [404, 257] width 43 height 18
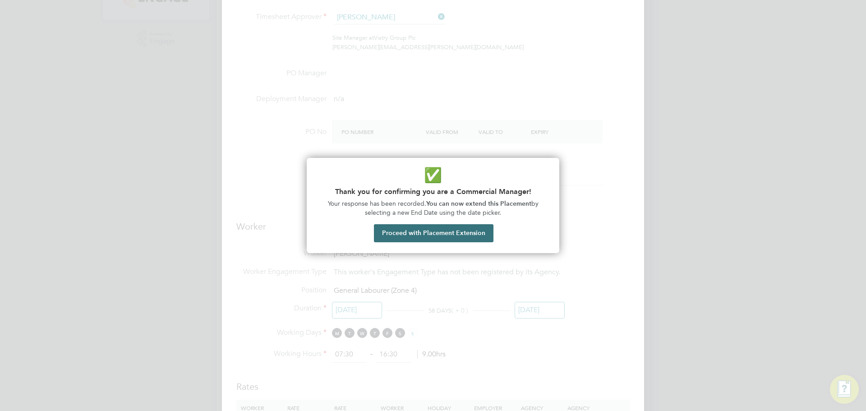
click at [438, 232] on button "Proceed with Placement Extension" at bounding box center [434, 233] width 120 height 18
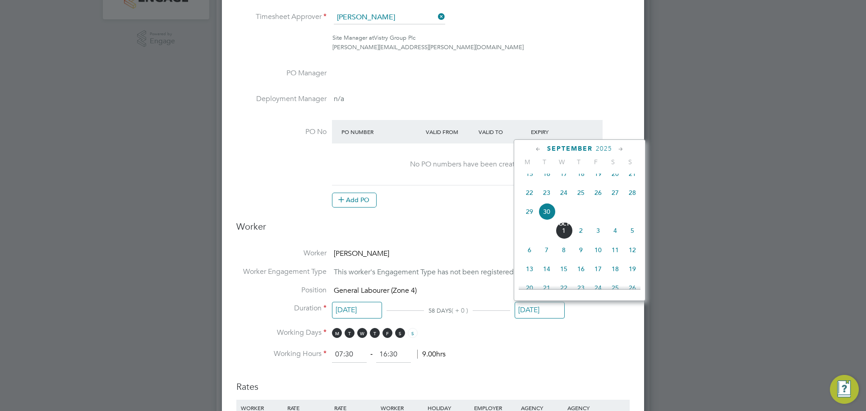
click at [617, 150] on icon at bounding box center [621, 149] width 9 height 10
click at [564, 241] on span "24" at bounding box center [563, 232] width 17 height 17
type input "[DATE]"
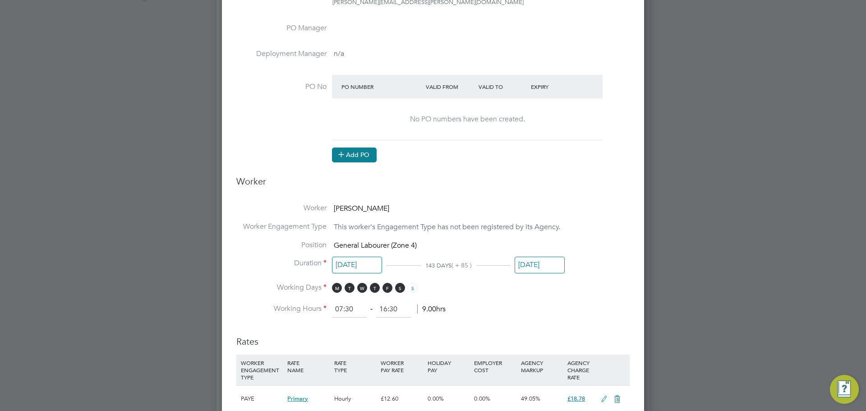
click at [356, 156] on button "Add PO" at bounding box center [354, 155] width 45 height 14
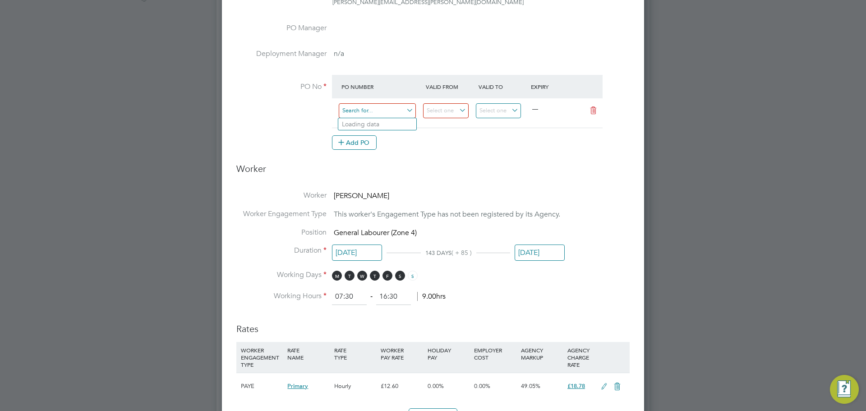
click at [408, 114] on input at bounding box center [377, 110] width 77 height 15
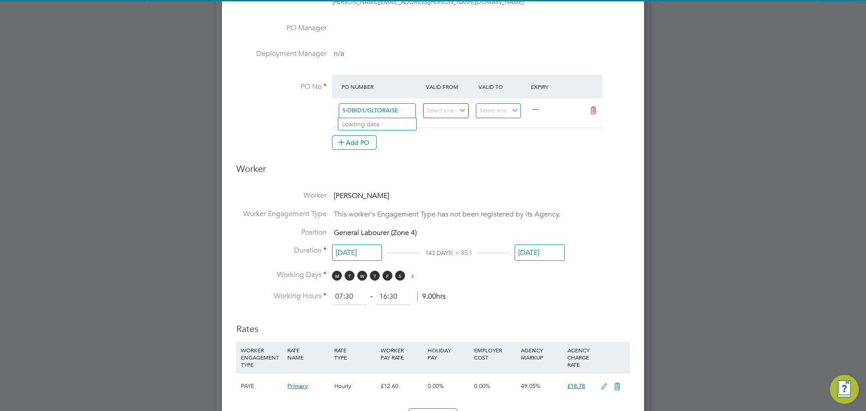
type input "S-DBID1/GLTORAISE1"
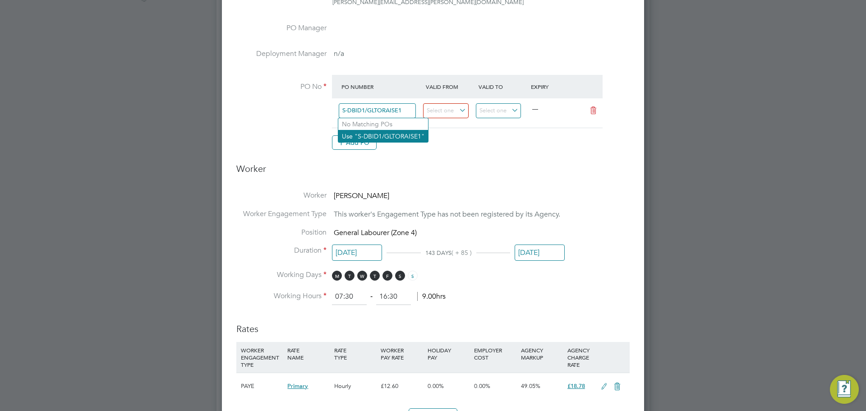
click at [403, 134] on li "Use "S-DBID1/GLTORAISE1"" at bounding box center [383, 136] width 90 height 12
click at [438, 110] on input at bounding box center [446, 110] width 46 height 15
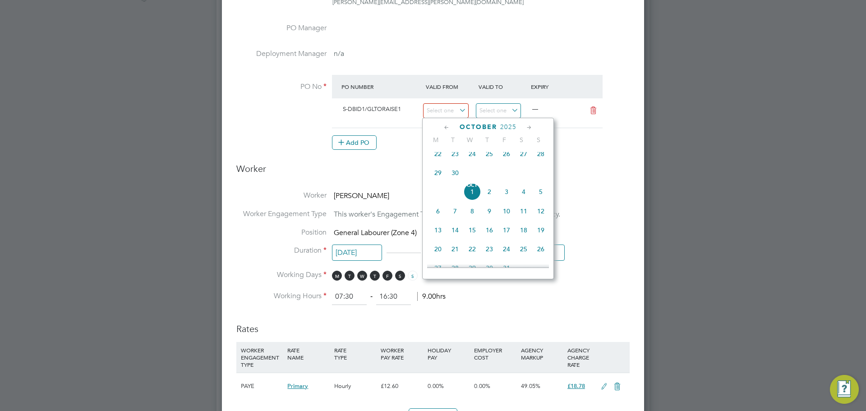
click at [447, 125] on icon at bounding box center [447, 128] width 9 height 10
click at [441, 179] on span "4" at bounding box center [437, 177] width 17 height 17
type input "[DATE]"
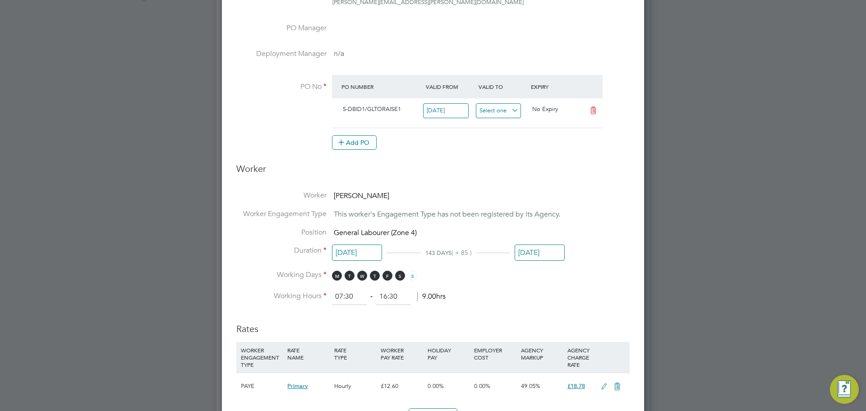
click at [509, 115] on input at bounding box center [499, 110] width 46 height 15
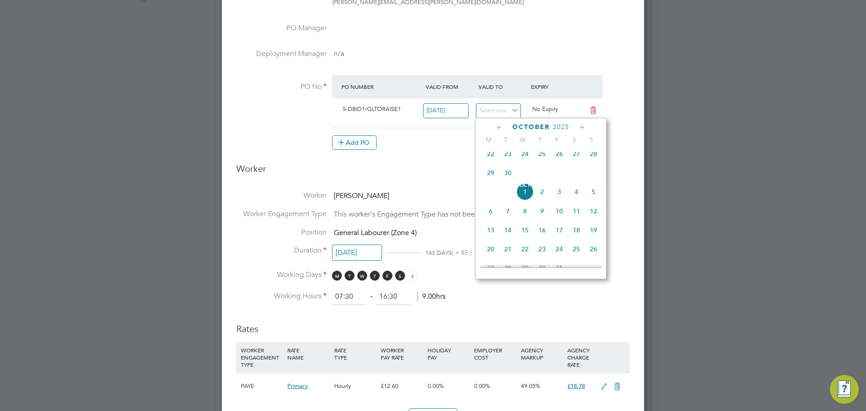
click at [581, 127] on icon at bounding box center [582, 128] width 9 height 10
click at [503, 128] on icon at bounding box center [499, 128] width 9 height 10
click at [526, 215] on span "24" at bounding box center [525, 206] width 17 height 17
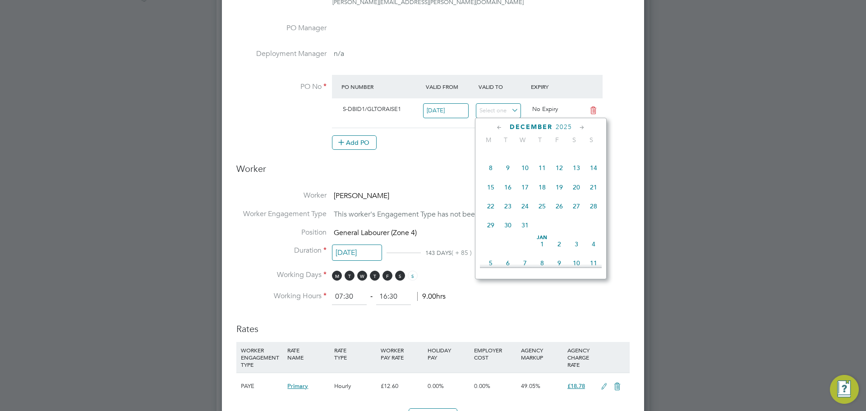
type input "[DATE]"
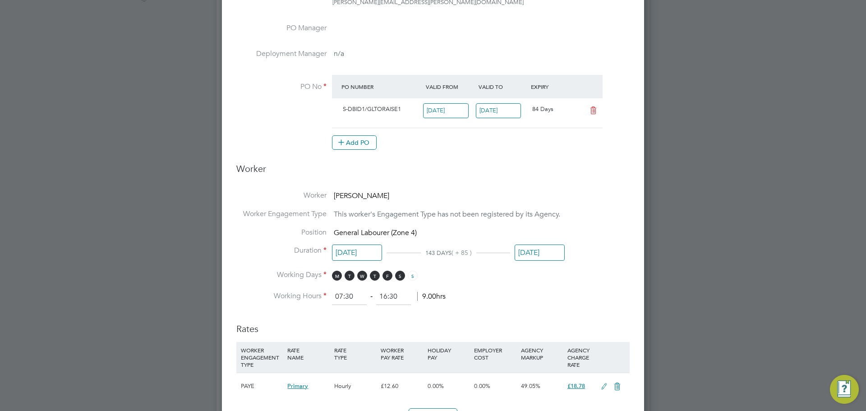
click at [602, 174] on h3 "Worker" at bounding box center [432, 172] width 393 height 19
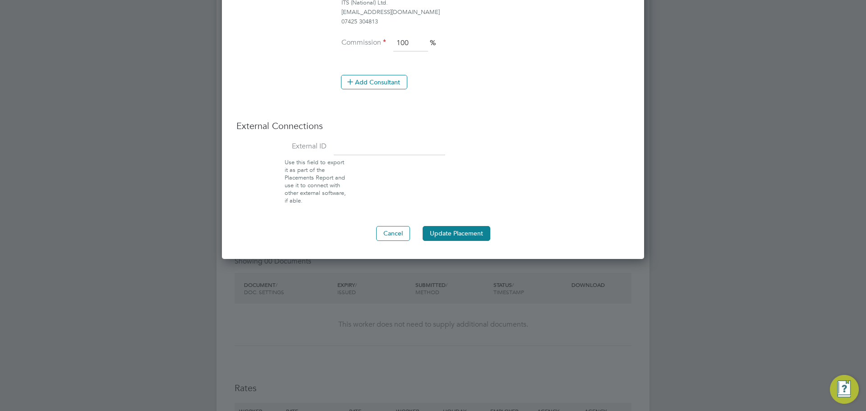
scroll to position [857, 0]
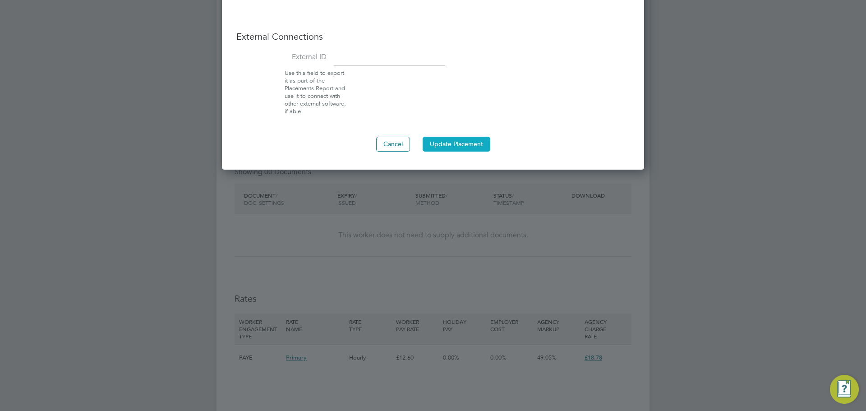
click at [461, 147] on button "Update Placement" at bounding box center [457, 144] width 68 height 14
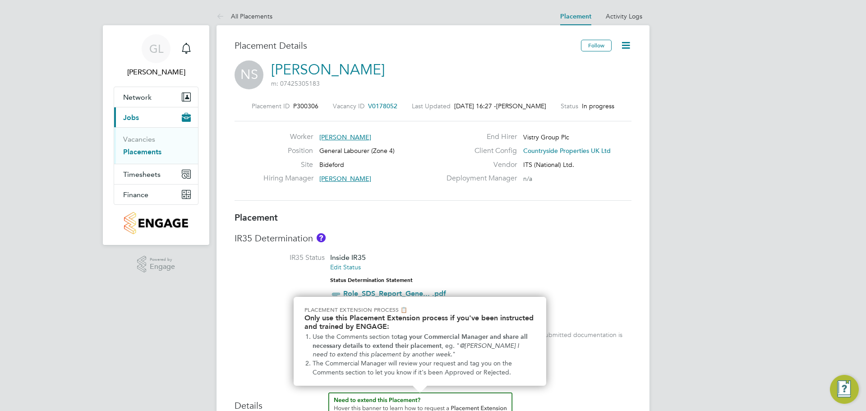
scroll to position [5, 0]
